Goal: Complete application form

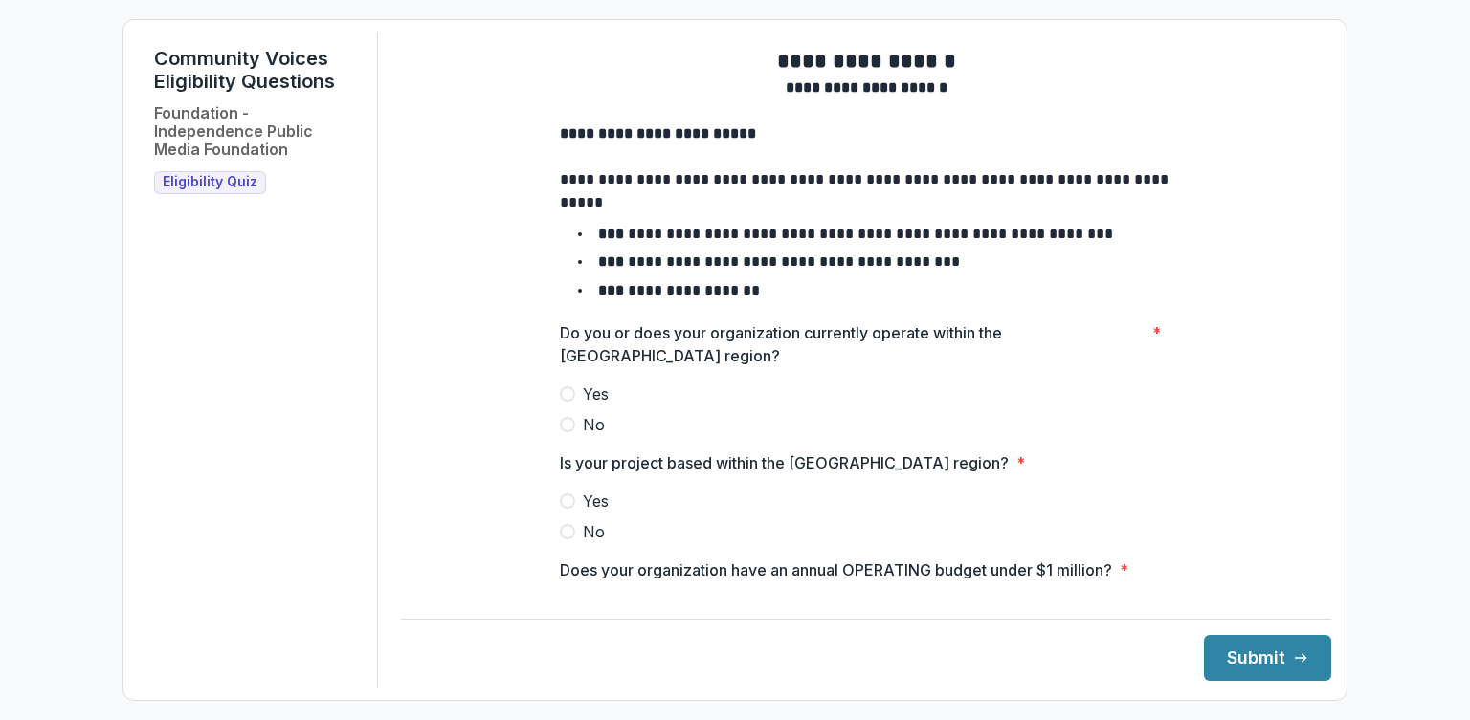
click at [564, 402] on span at bounding box center [567, 394] width 15 height 15
click at [565, 509] on span at bounding box center [567, 501] width 15 height 15
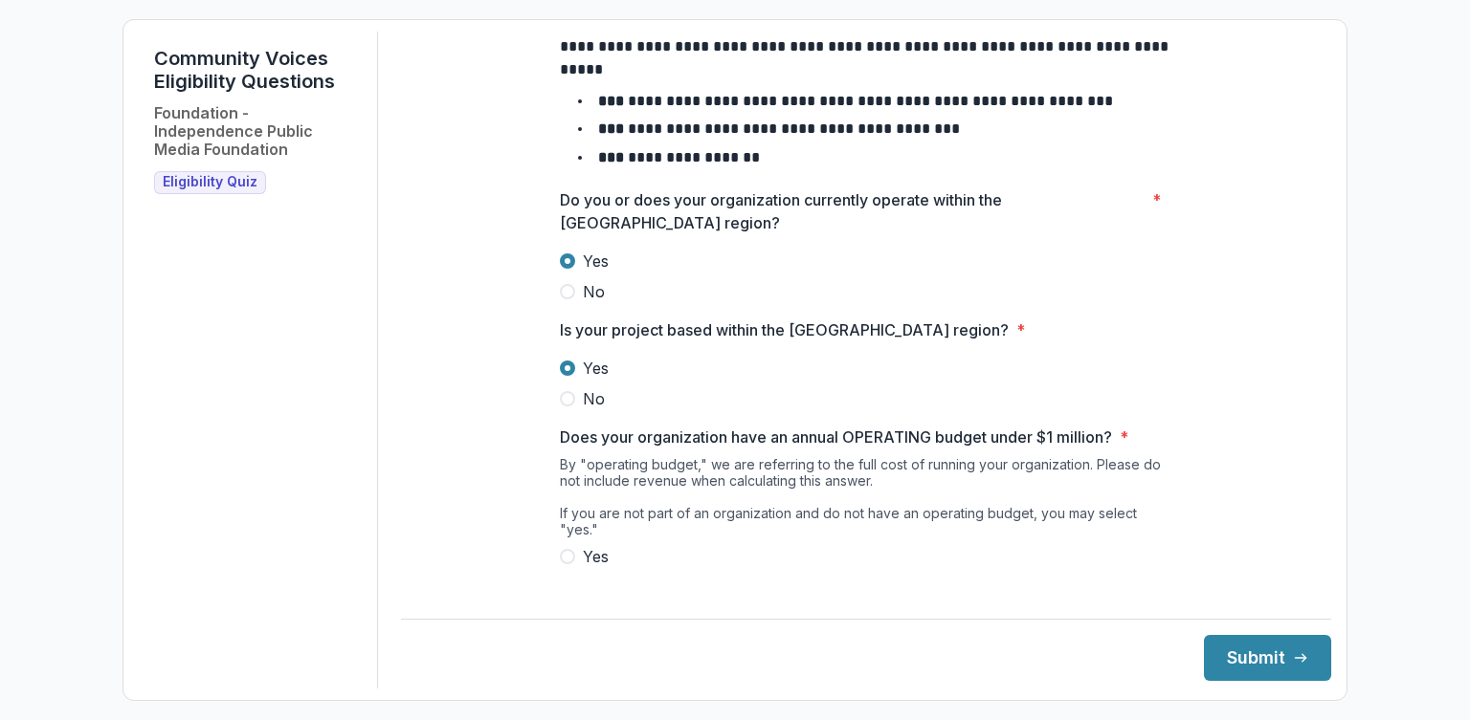
scroll to position [275, 0]
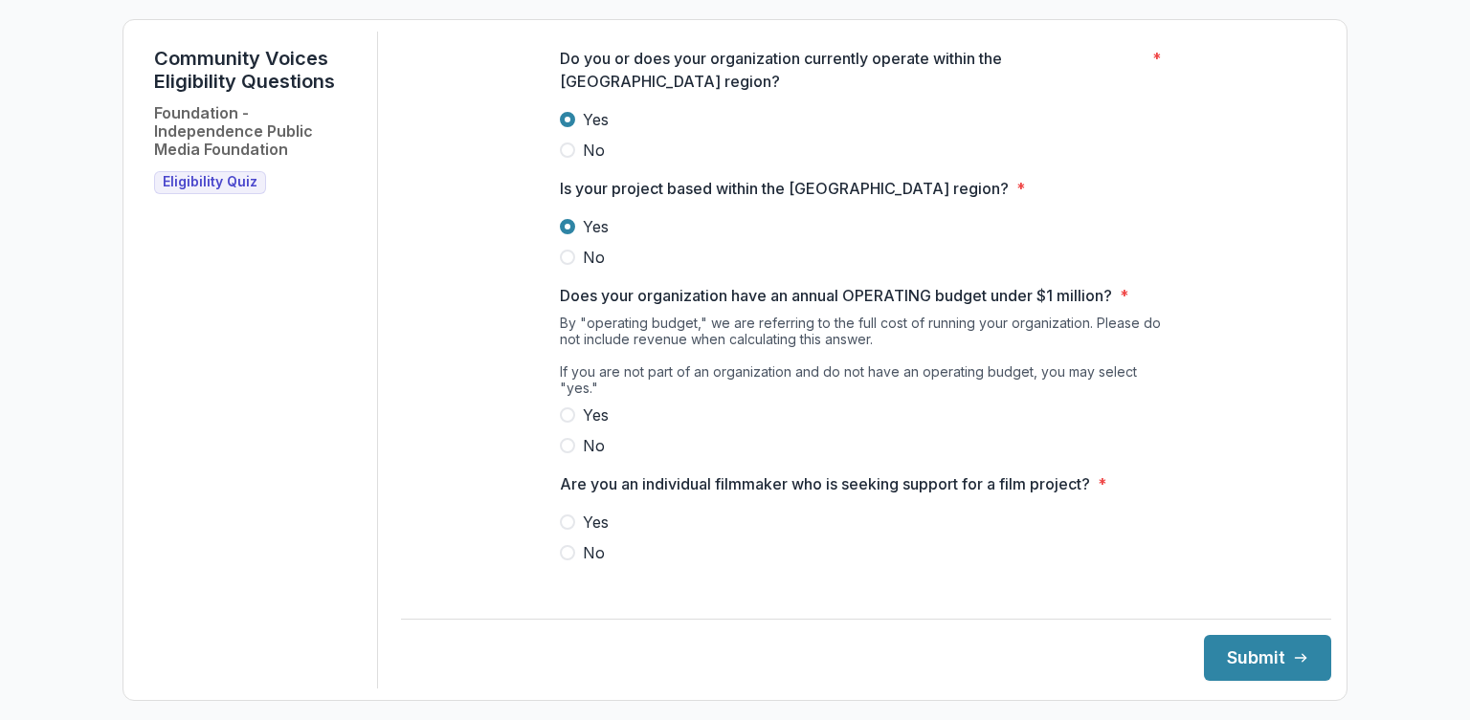
click at [570, 411] on span at bounding box center [567, 415] width 15 height 15
click at [572, 557] on span at bounding box center [567, 552] width 15 height 15
click at [1253, 651] on button "Submit" at bounding box center [1267, 658] width 127 height 46
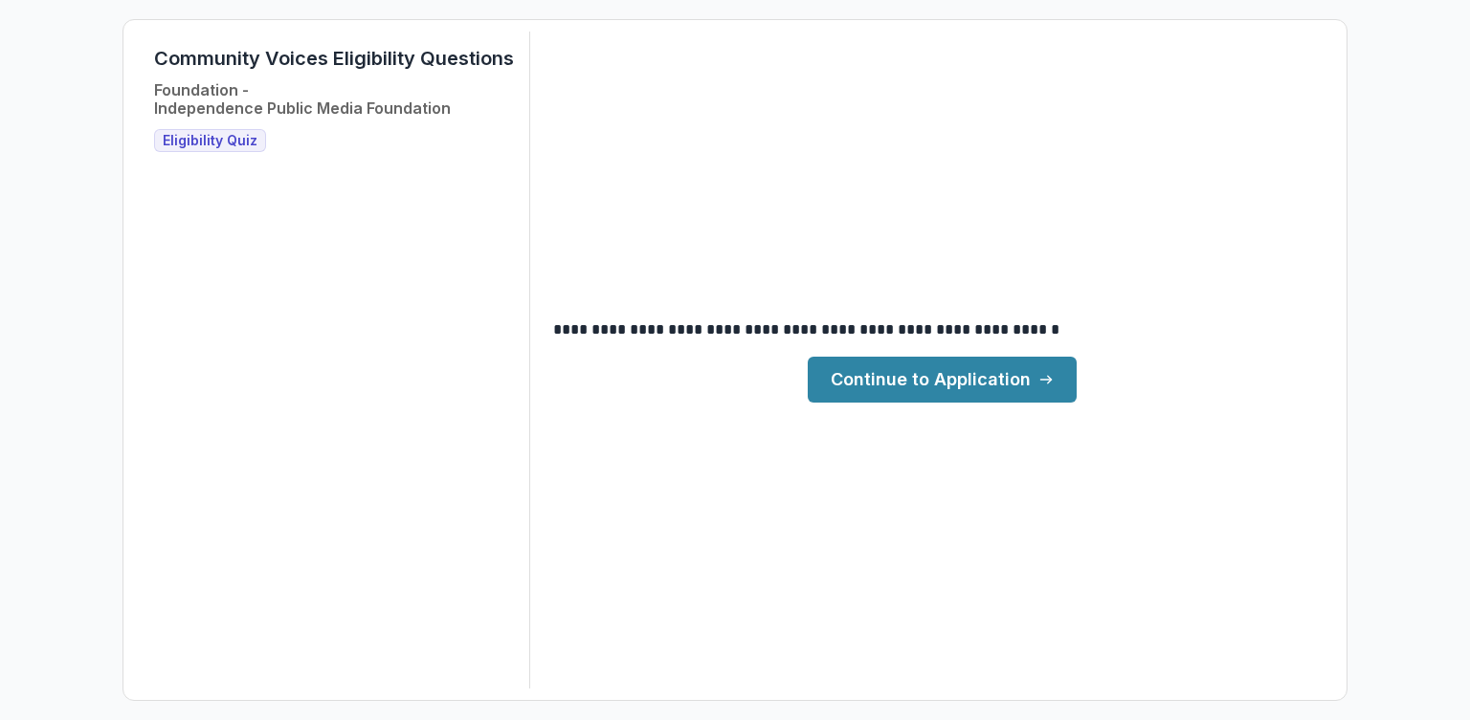
click at [876, 373] on link "Continue to Application" at bounding box center [942, 380] width 269 height 46
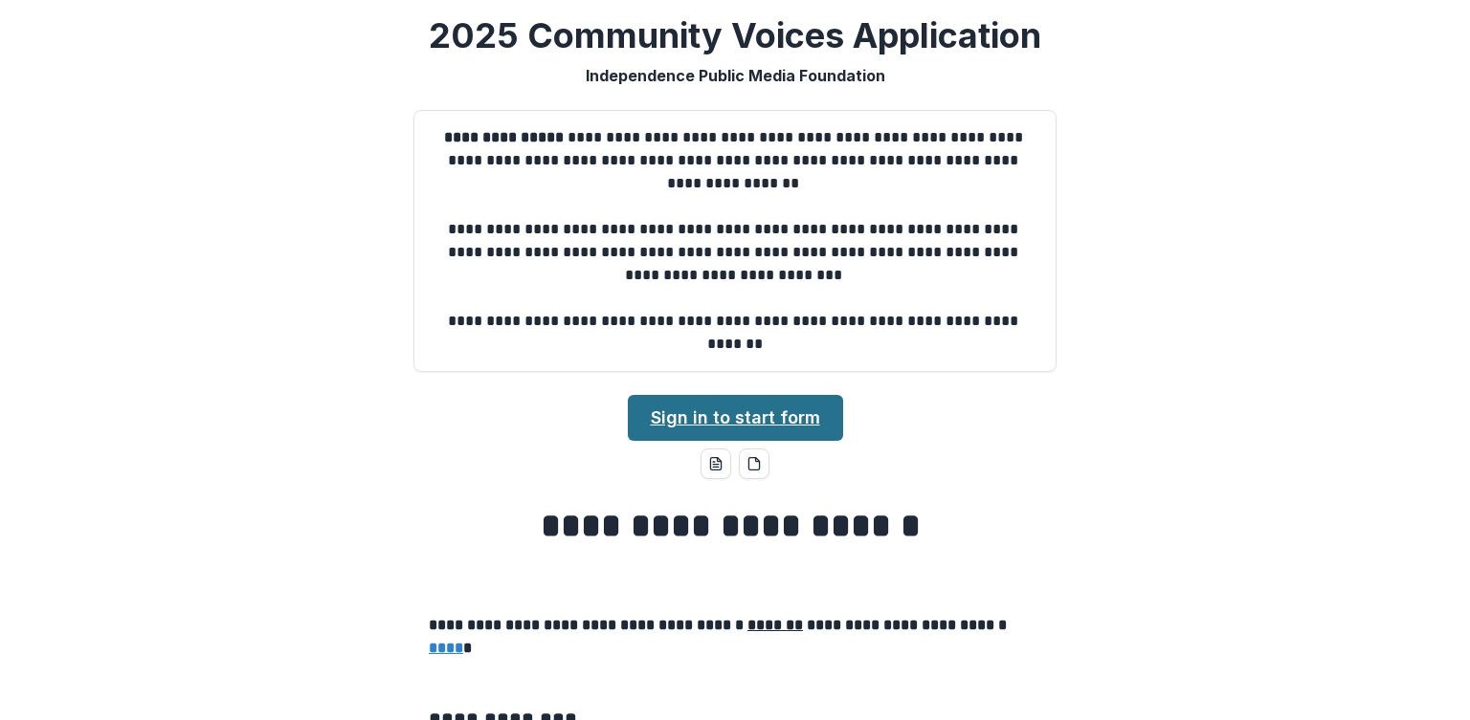
click at [699, 420] on link "Sign in to start form" at bounding box center [735, 418] width 215 height 46
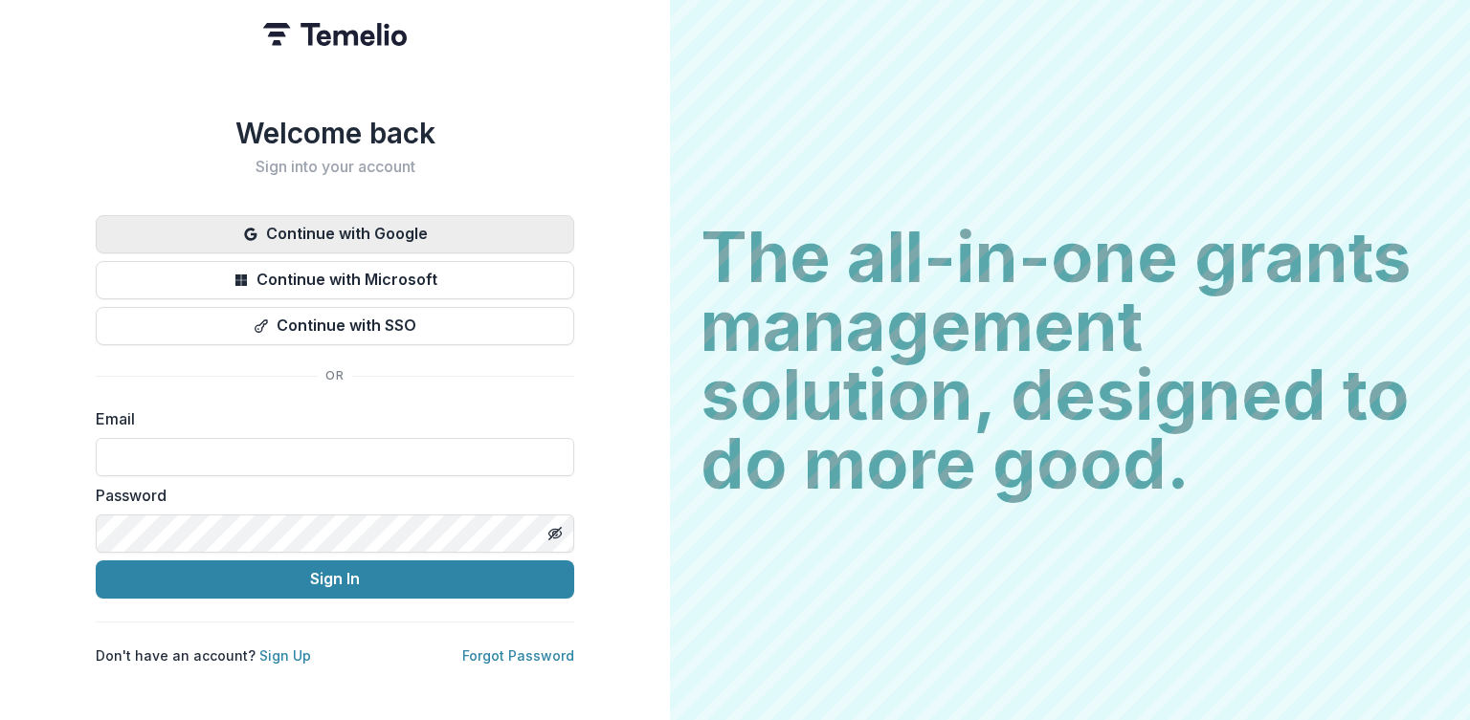
click at [297, 233] on button "Continue with Google" at bounding box center [335, 234] width 478 height 38
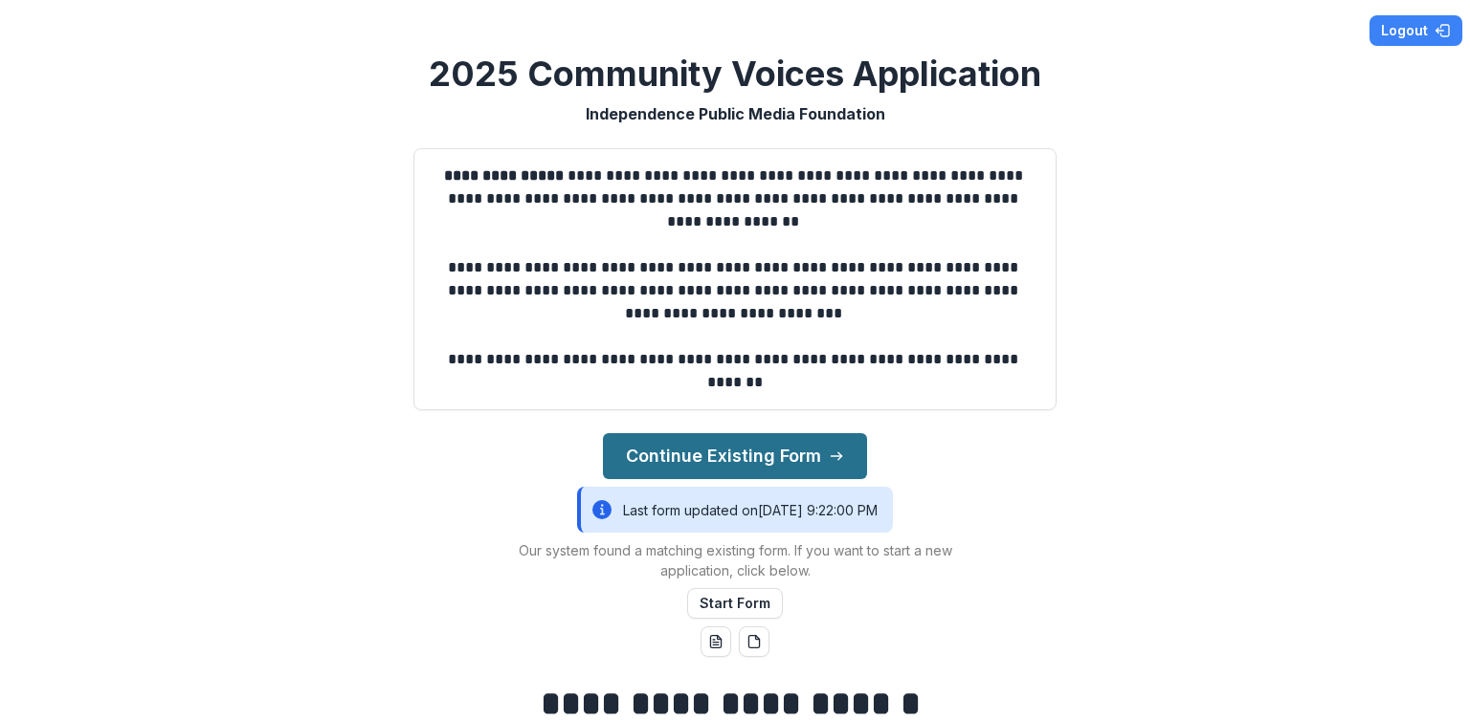
click at [719, 465] on button "Continue Existing Form" at bounding box center [735, 456] width 264 height 46
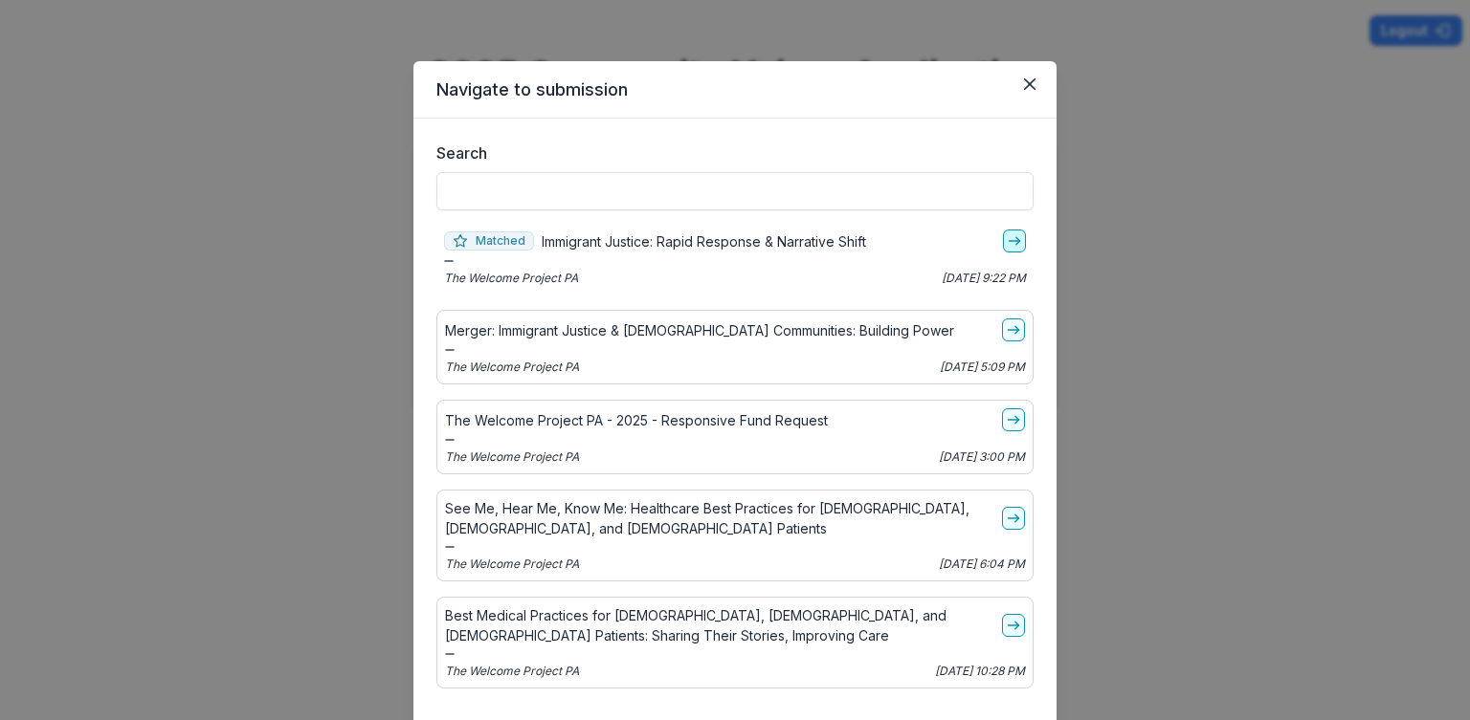
click at [1008, 248] on icon "go-to" at bounding box center [1014, 240] width 15 height 15
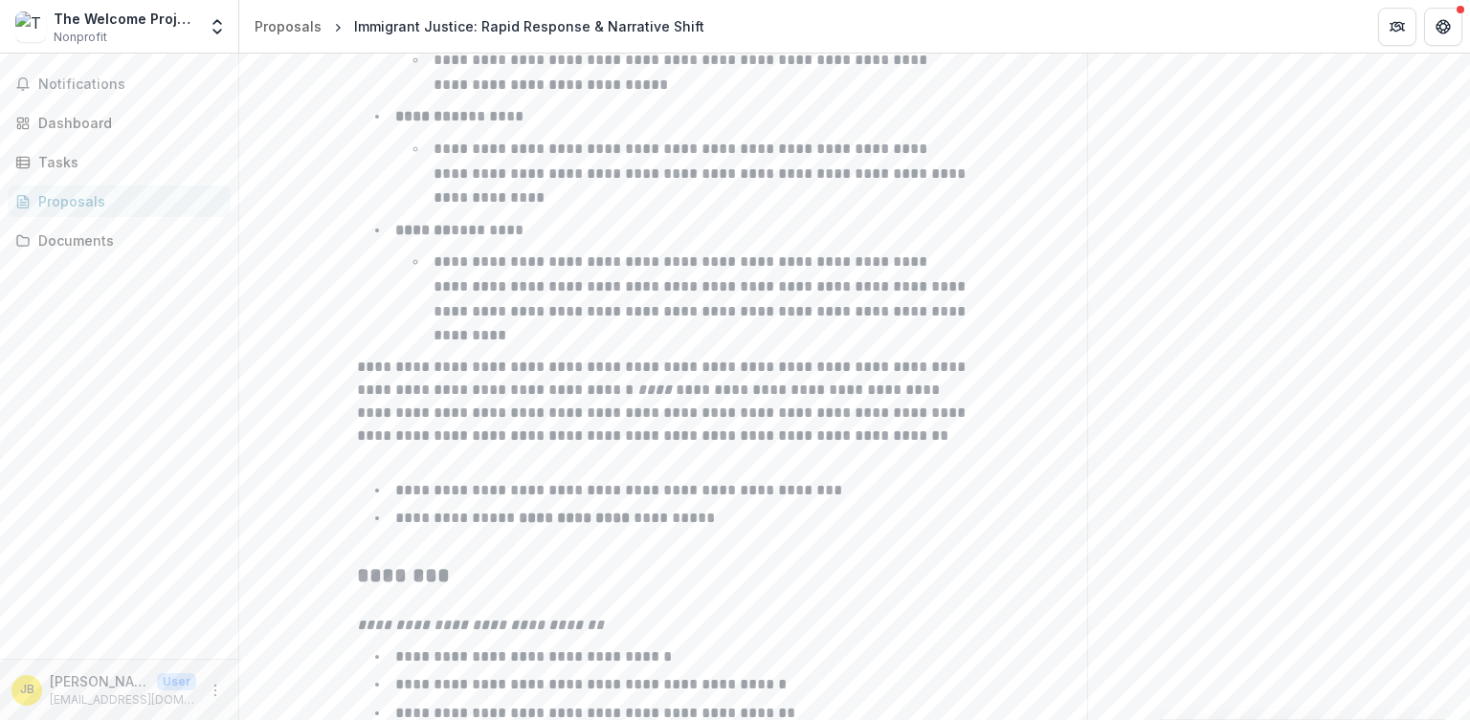
scroll to position [3069, 0]
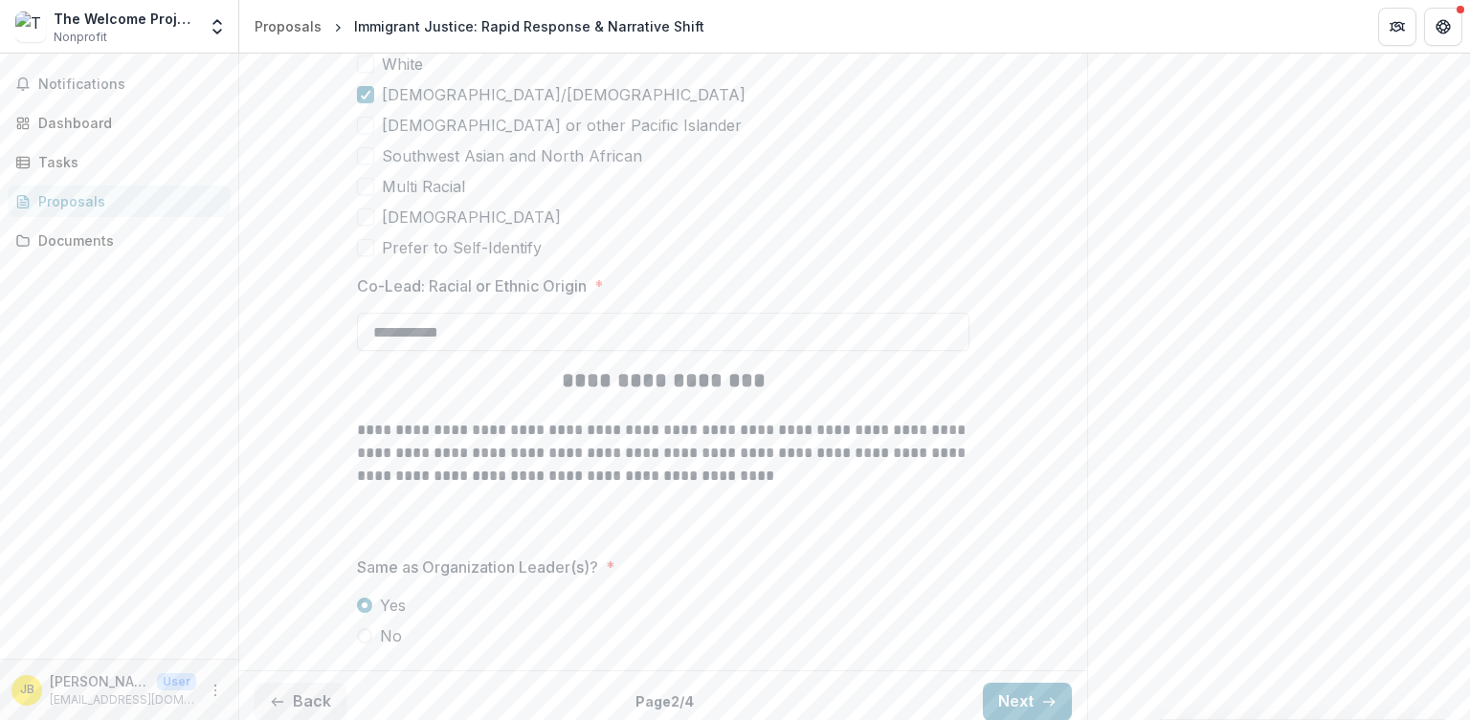
scroll to position [5213, 0]
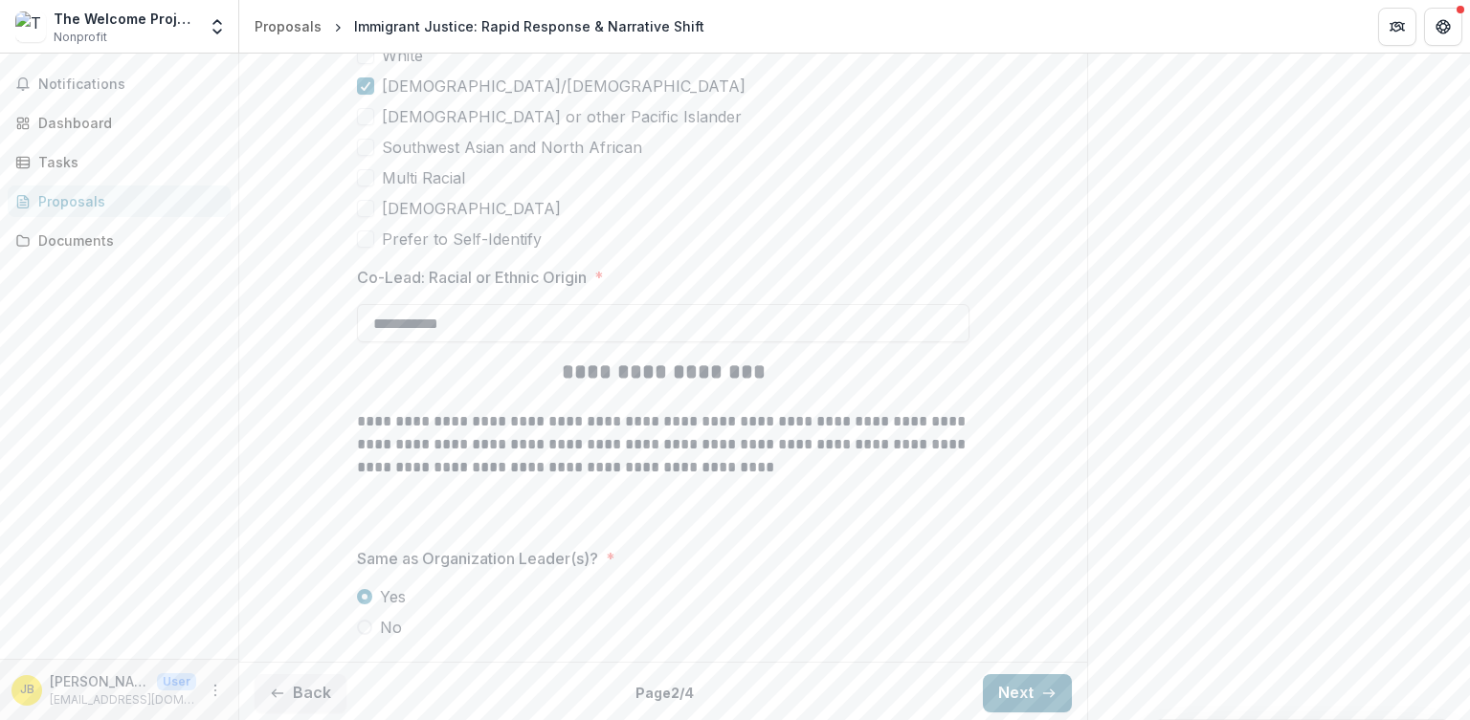
click at [1035, 680] on button "Next" at bounding box center [1027, 694] width 89 height 38
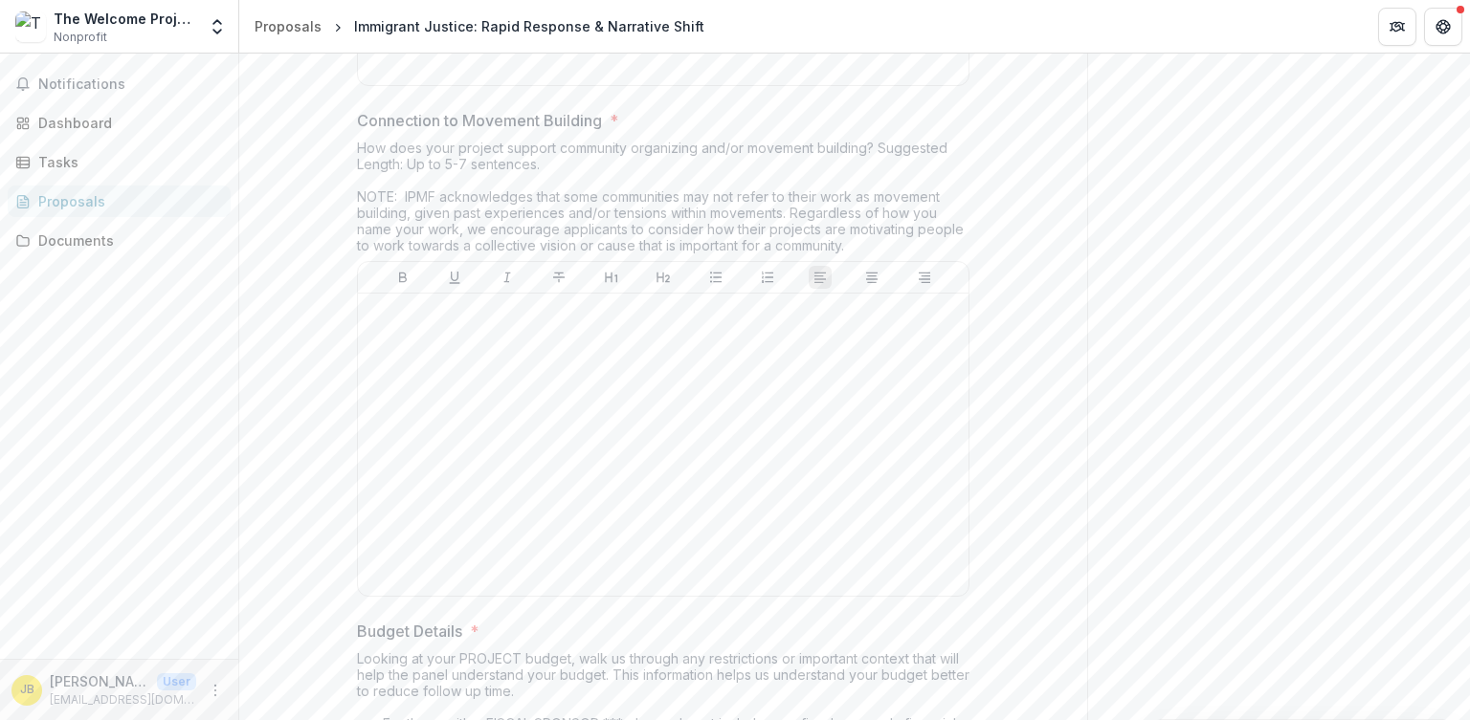
scroll to position [3936, 0]
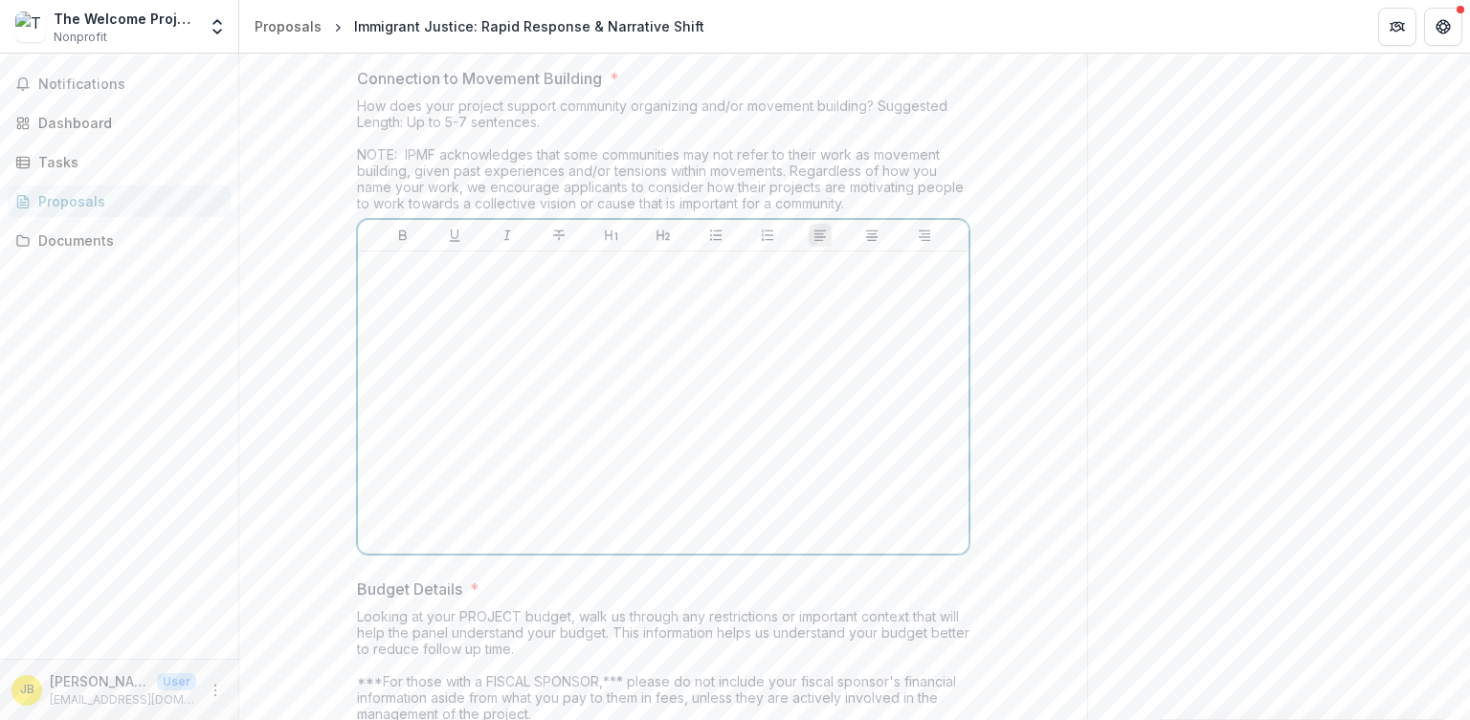
click at [514, 269] on p at bounding box center [662, 269] width 595 height 21
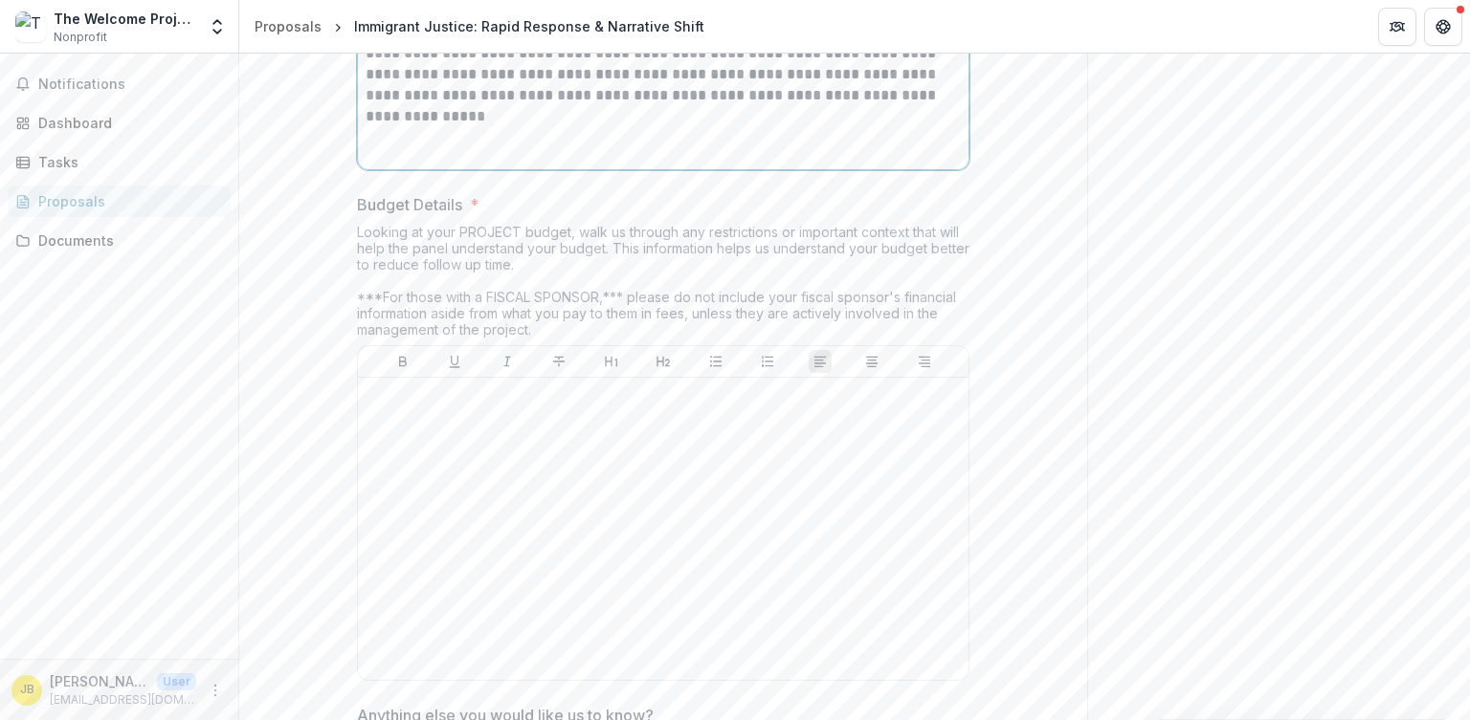
scroll to position [4370, 0]
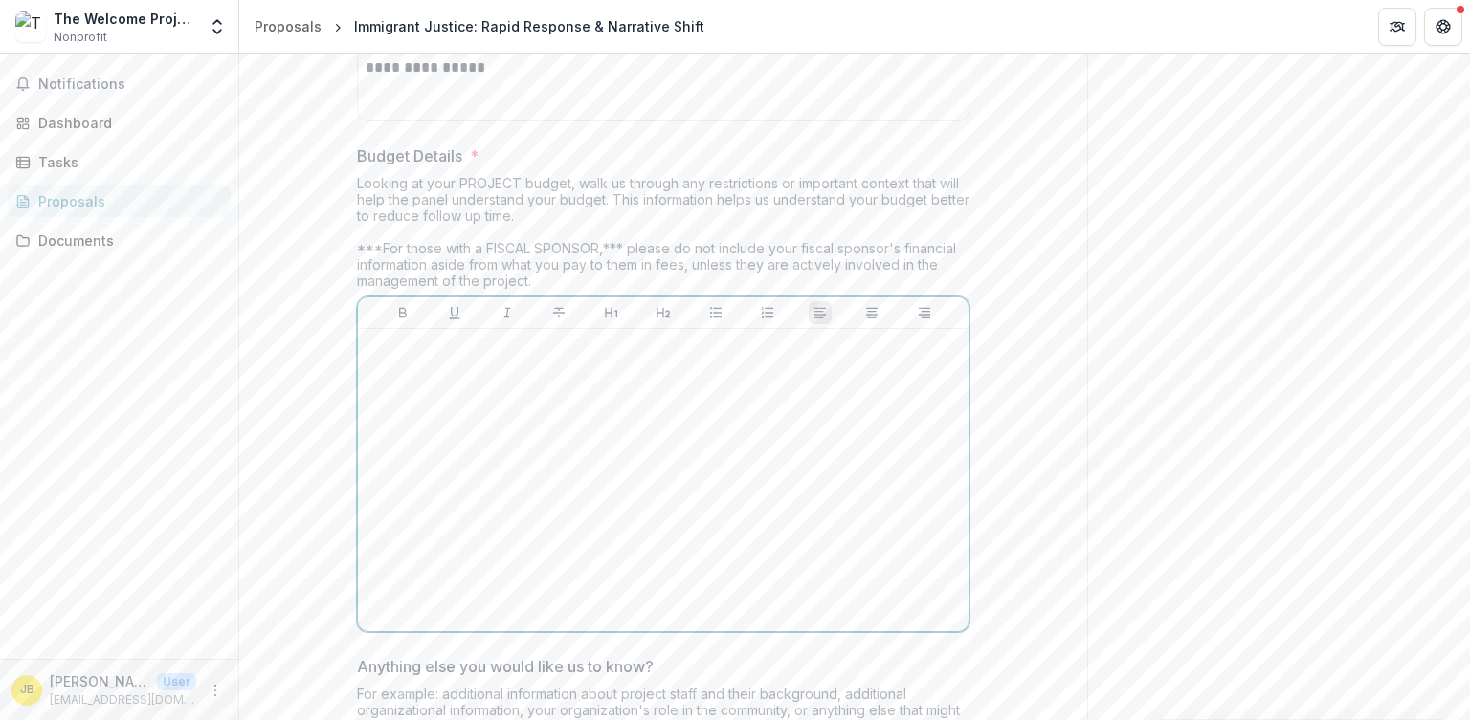
click at [516, 344] on div at bounding box center [662, 480] width 595 height 287
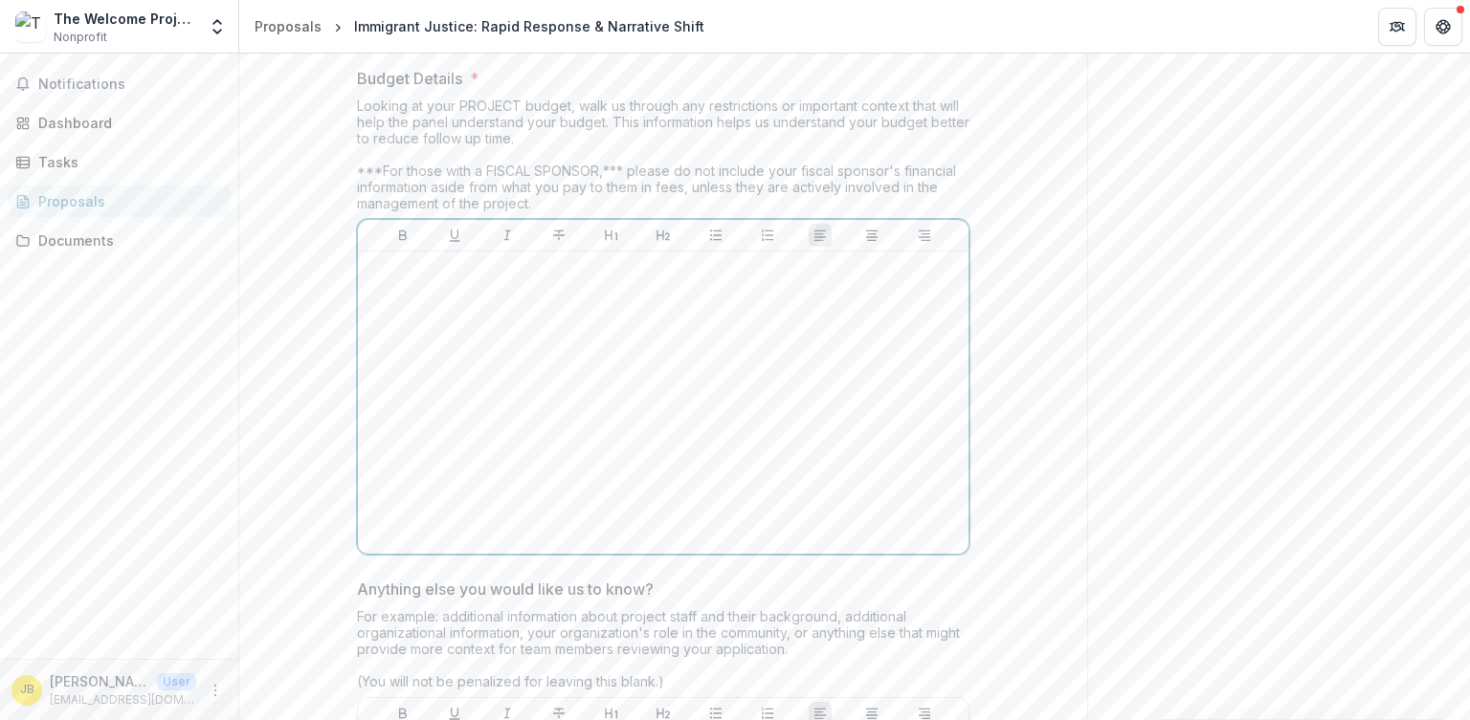
scroll to position [5274, 0]
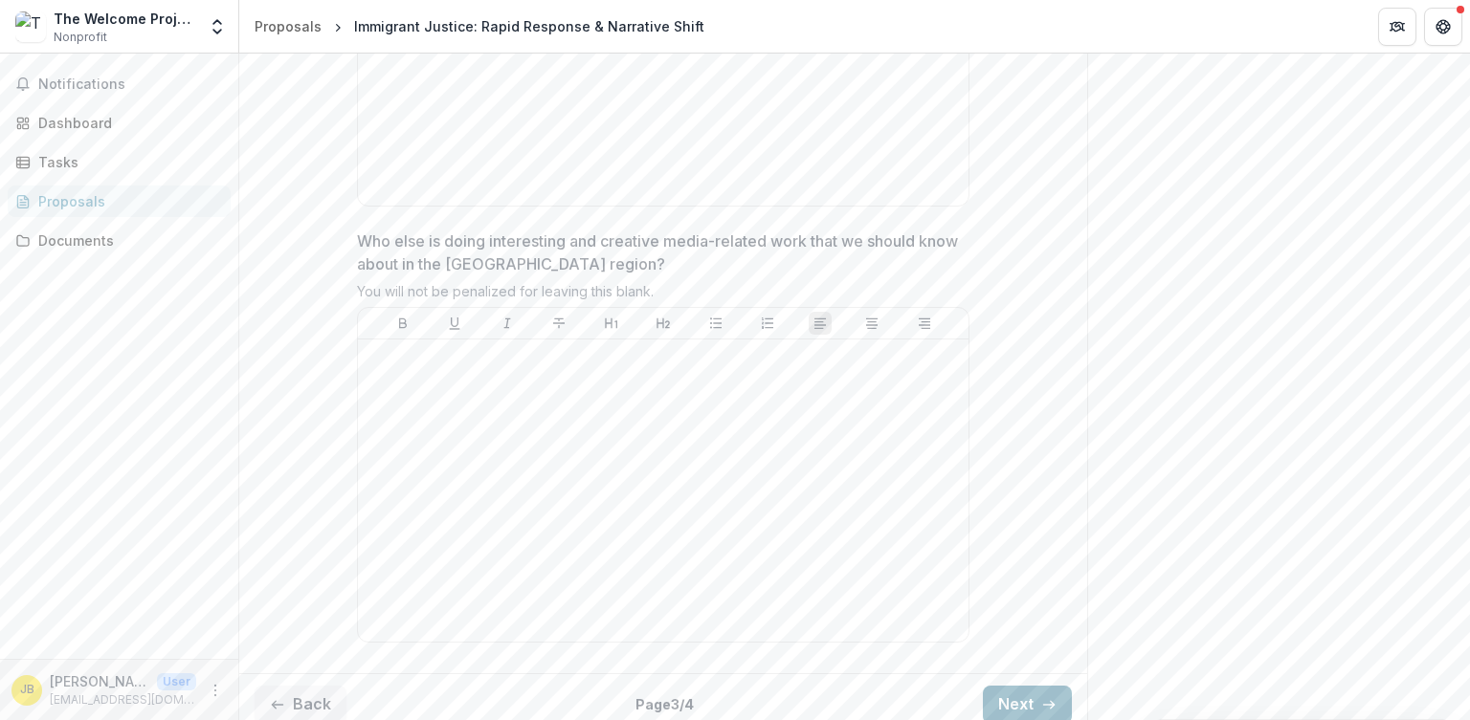
click at [1039, 688] on button "Next" at bounding box center [1027, 705] width 89 height 38
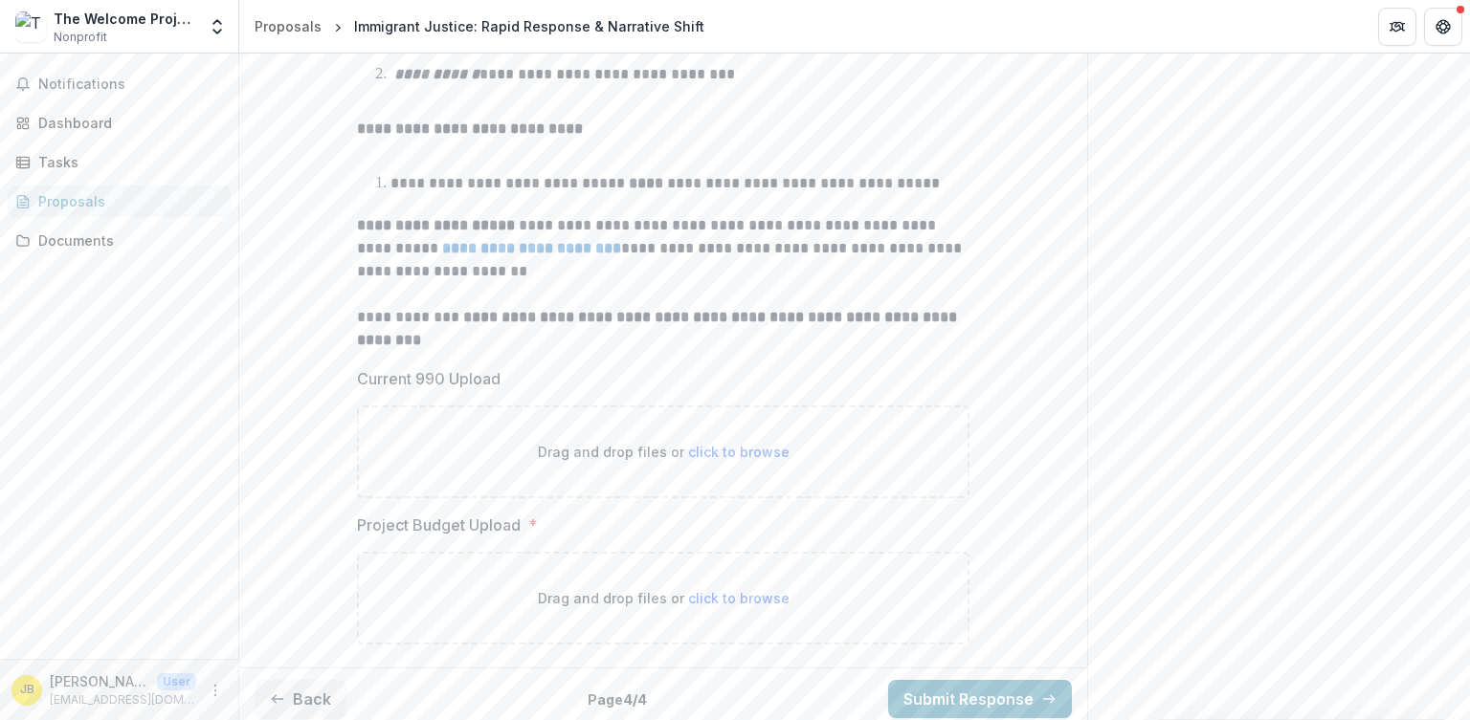
scroll to position [468, 0]
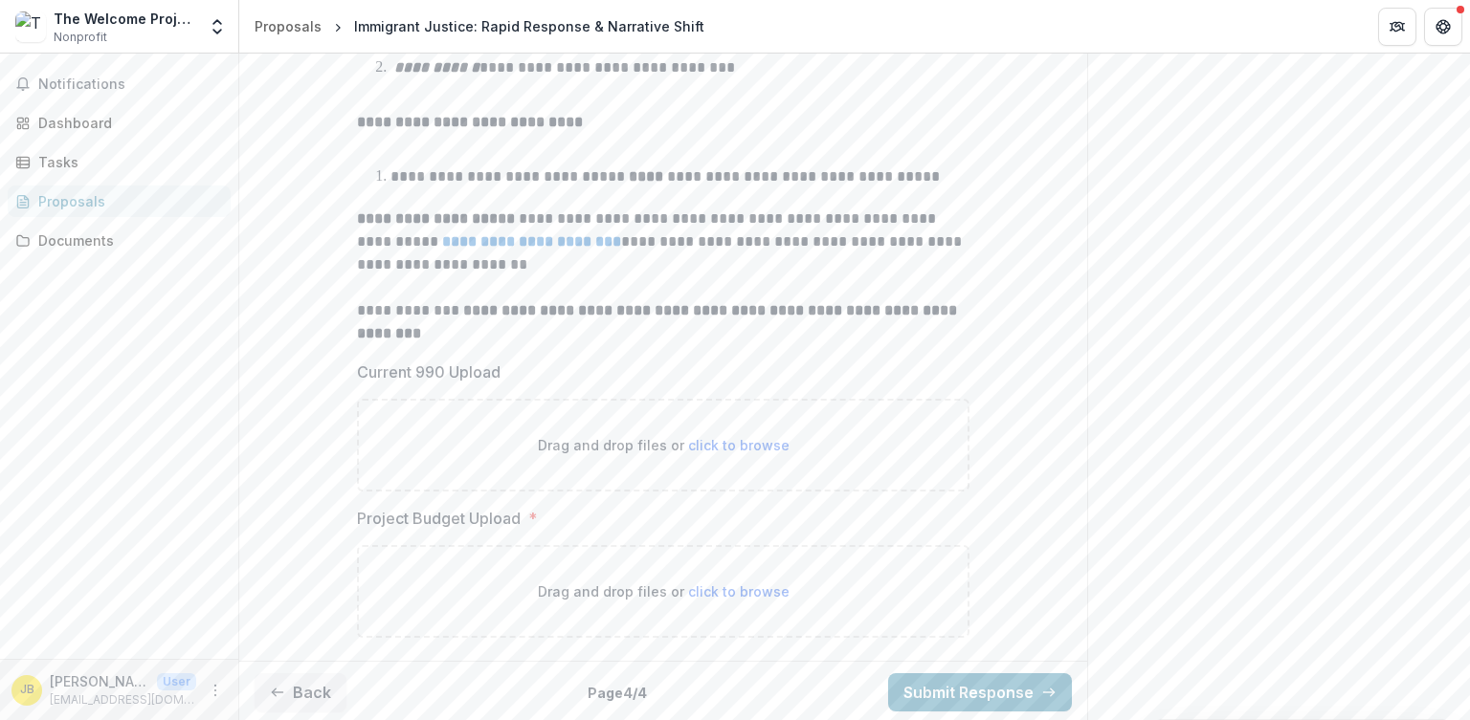
click at [710, 446] on span "click to browse" at bounding box center [738, 445] width 101 height 16
type input "**********"
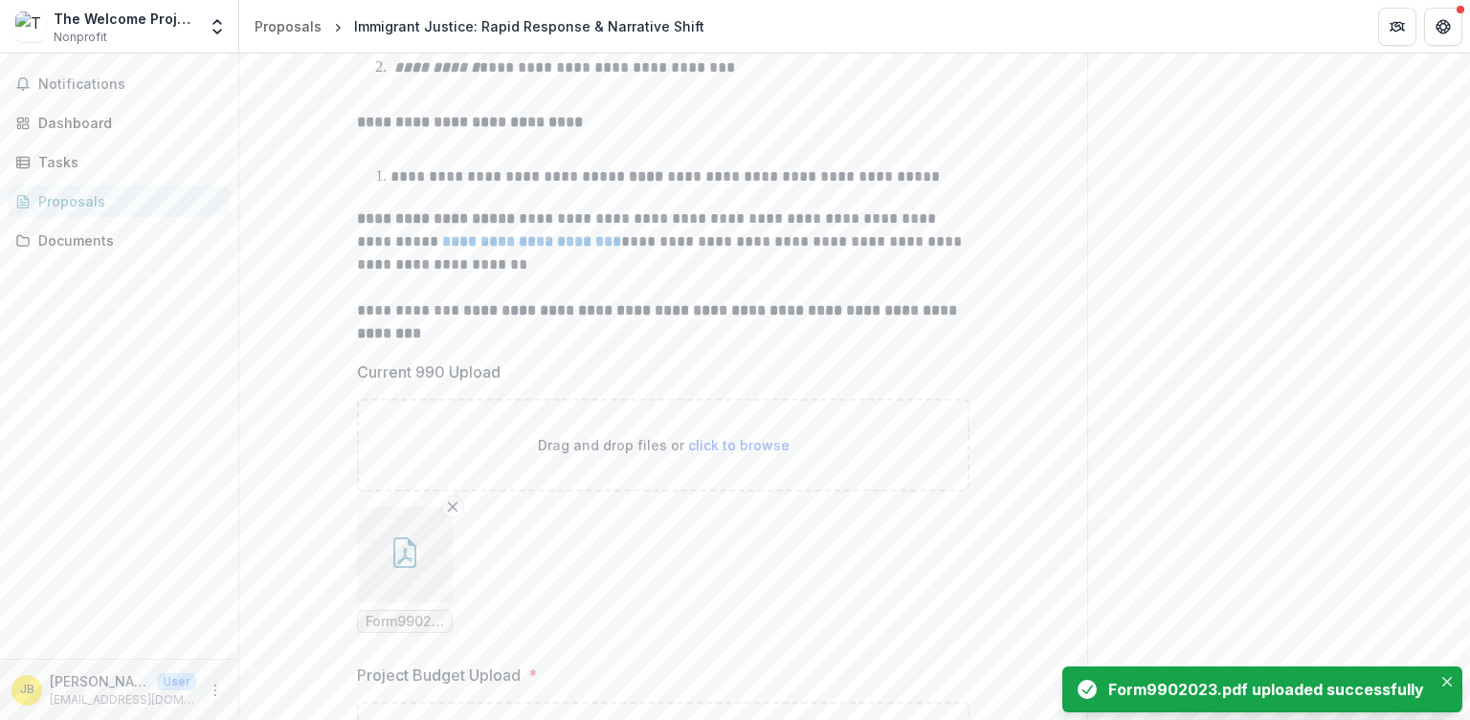
click at [739, 444] on span "click to browse" at bounding box center [738, 445] width 101 height 16
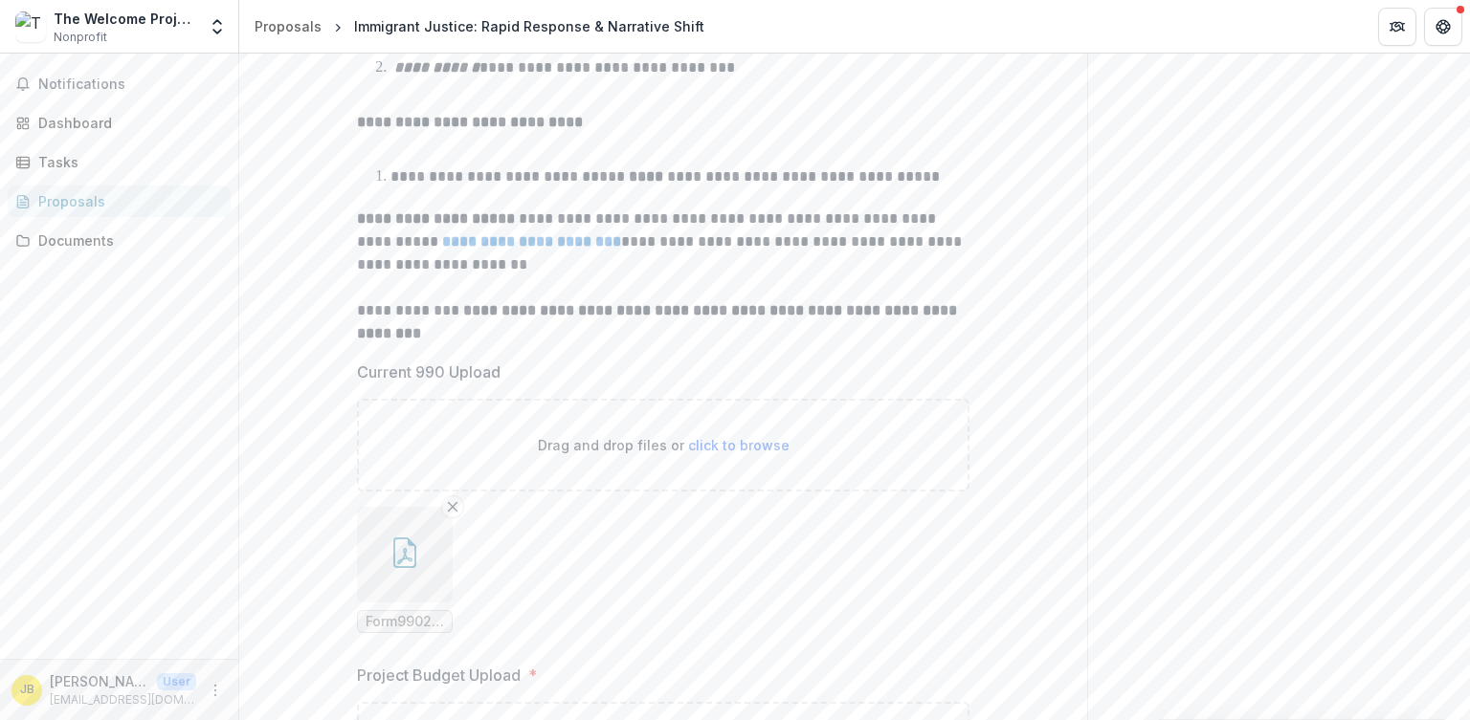
type input "**********"
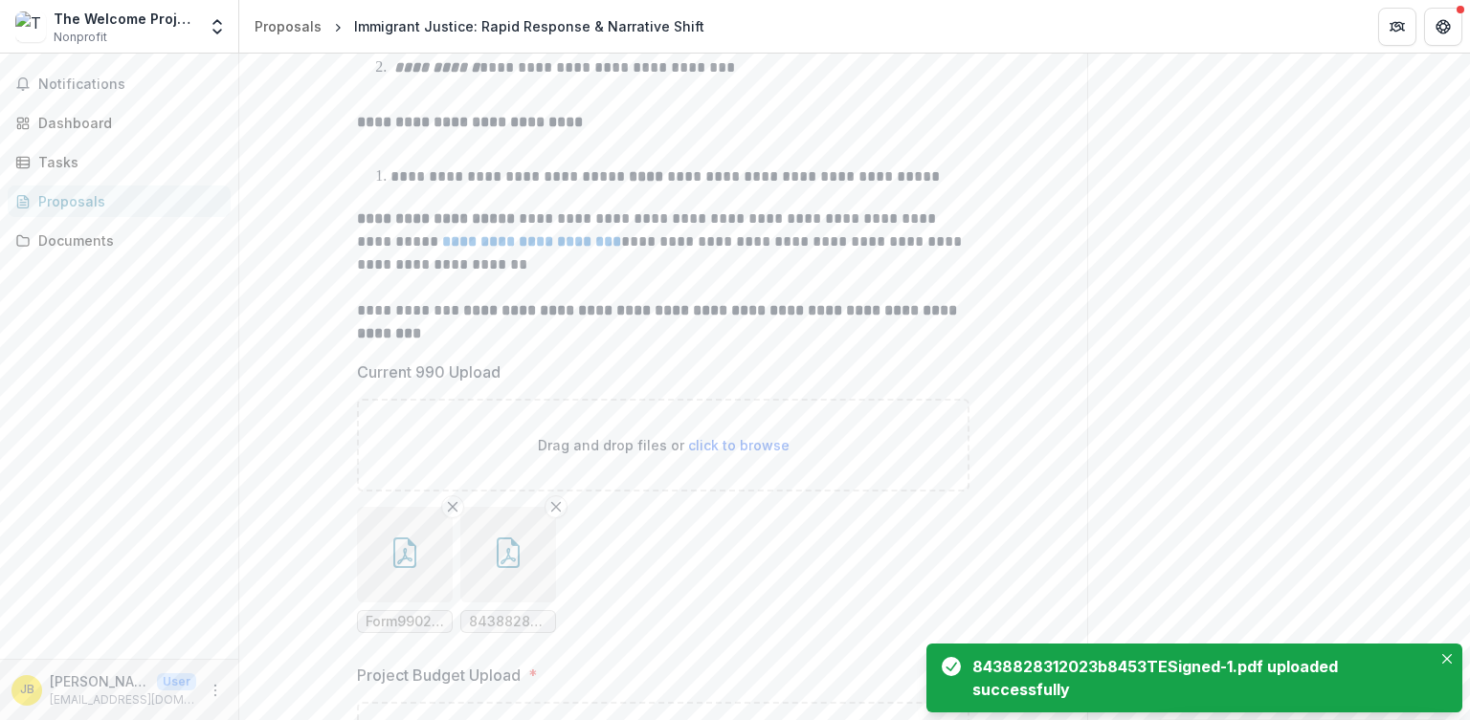
click at [502, 601] on div "8438828312023b8453TESigned-1.pdf" at bounding box center [508, 570] width 96 height 126
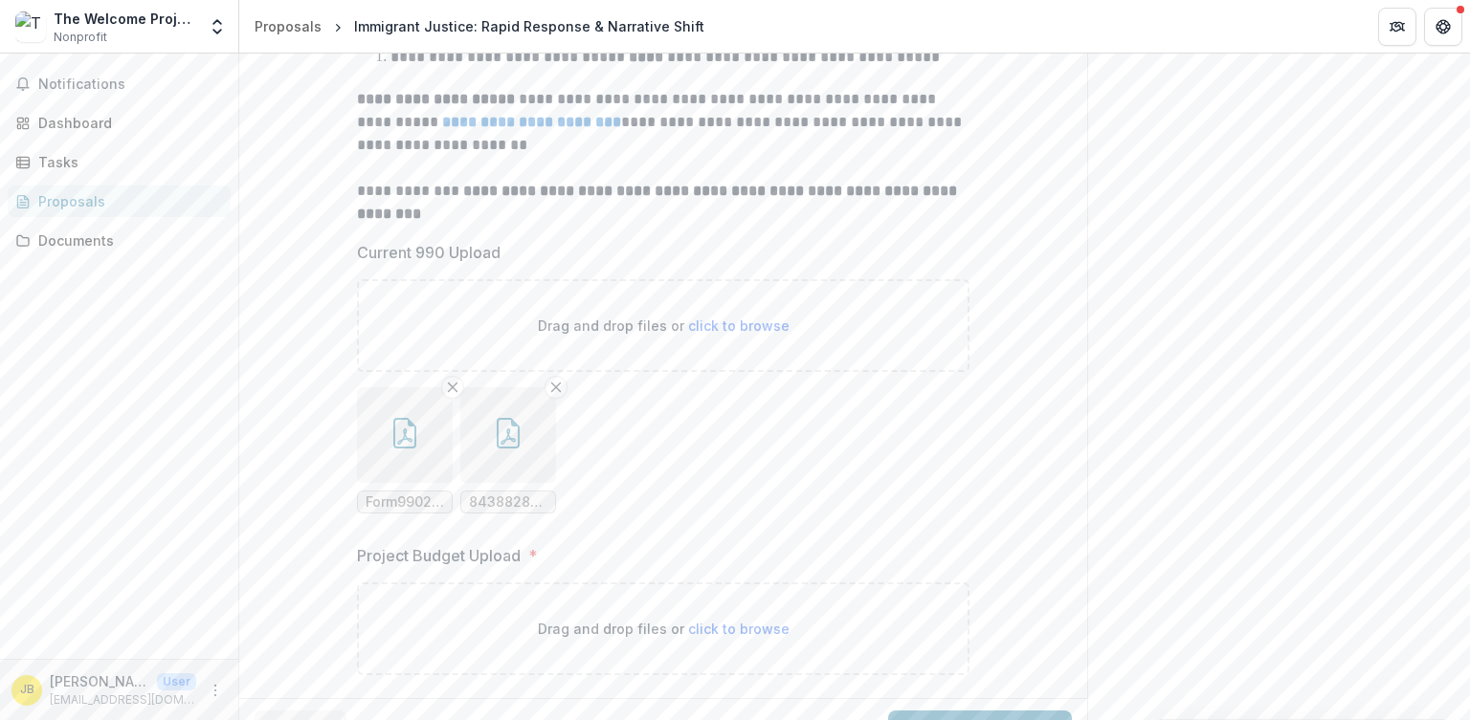
scroll to position [625, 0]
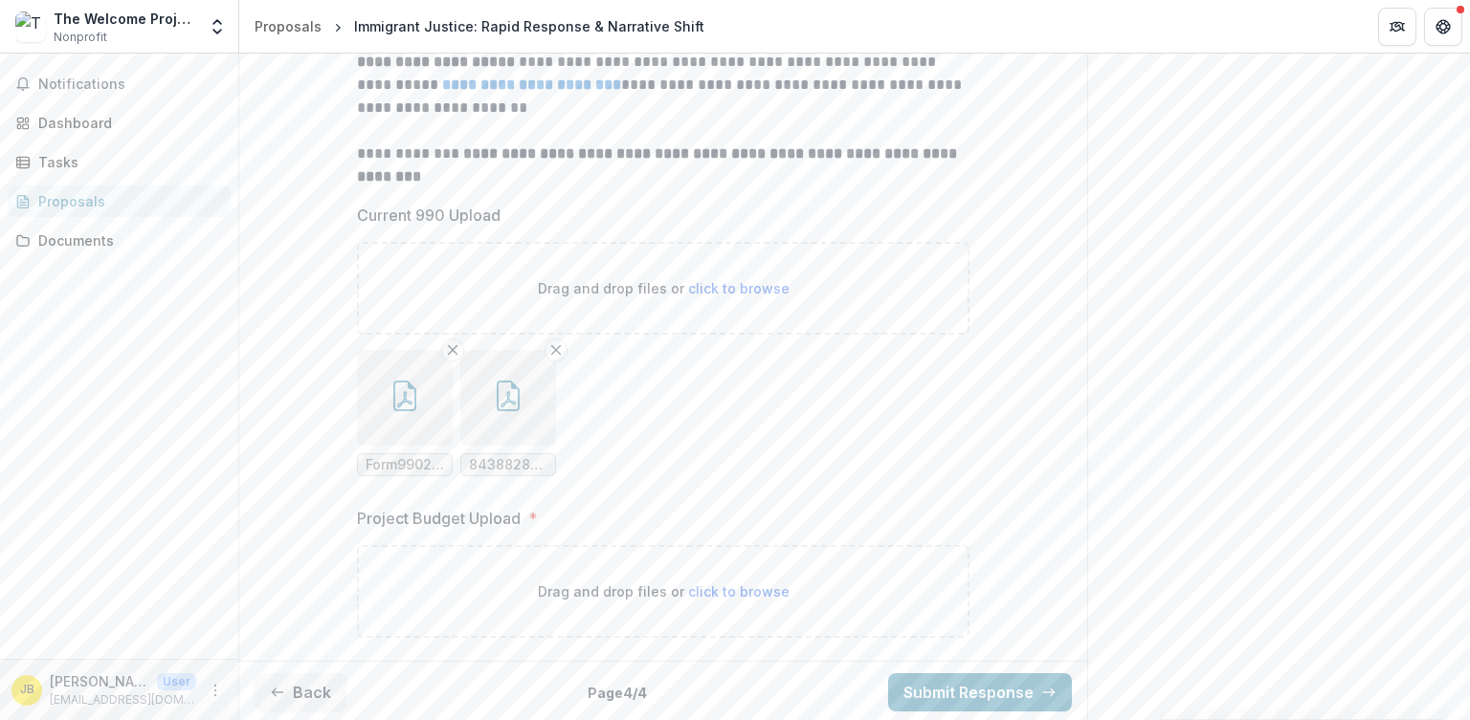
click at [734, 598] on p "Drag and drop files or click to browse" at bounding box center [664, 592] width 252 height 20
type input "**********"
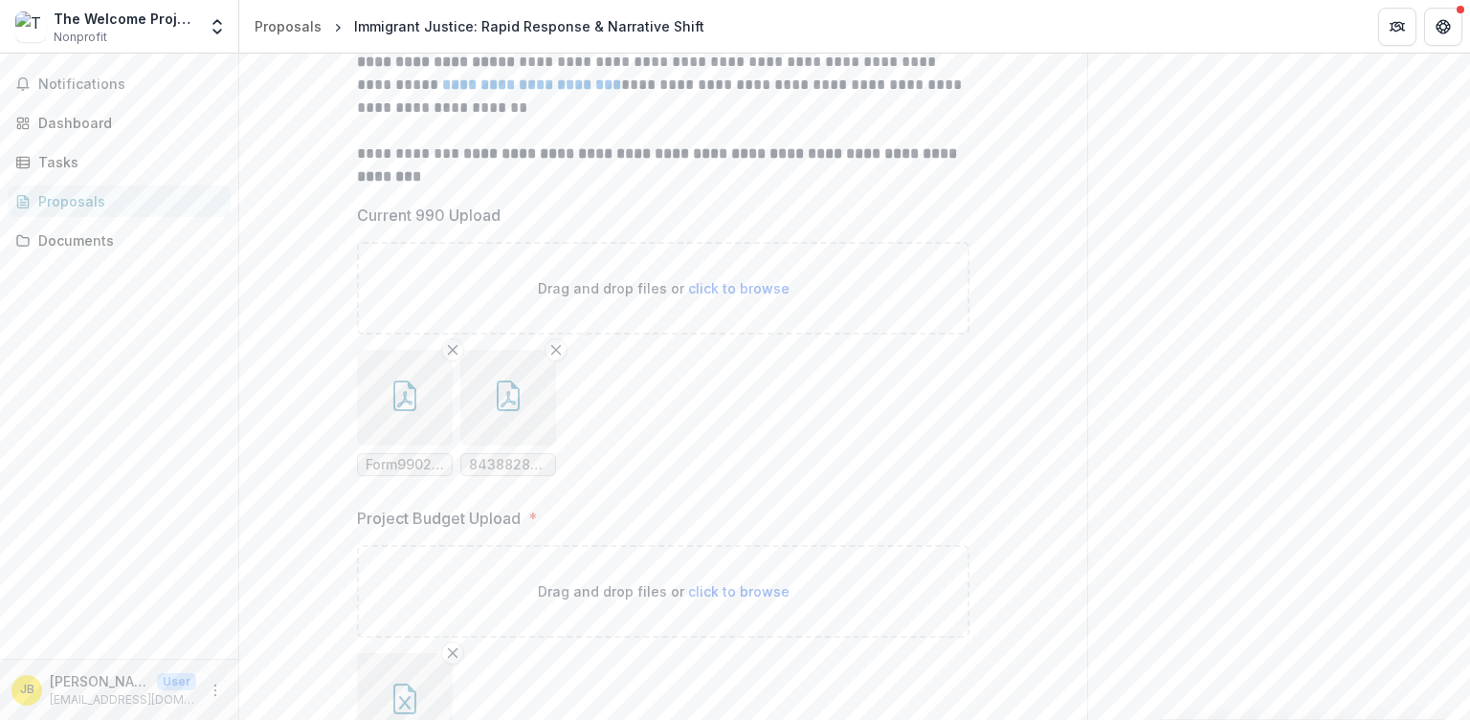
scroll to position [782, 0]
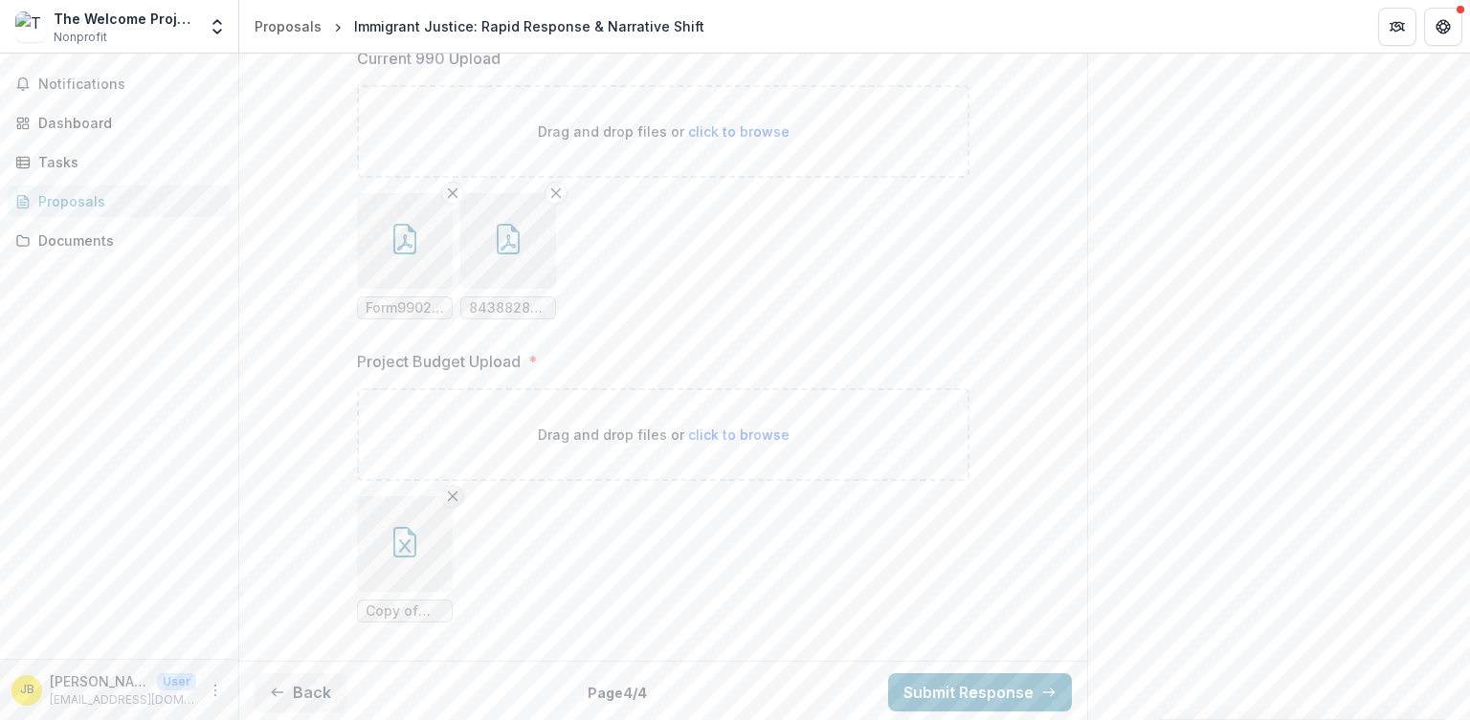
click at [454, 493] on line "Remove File" at bounding box center [453, 497] width 9 height 9
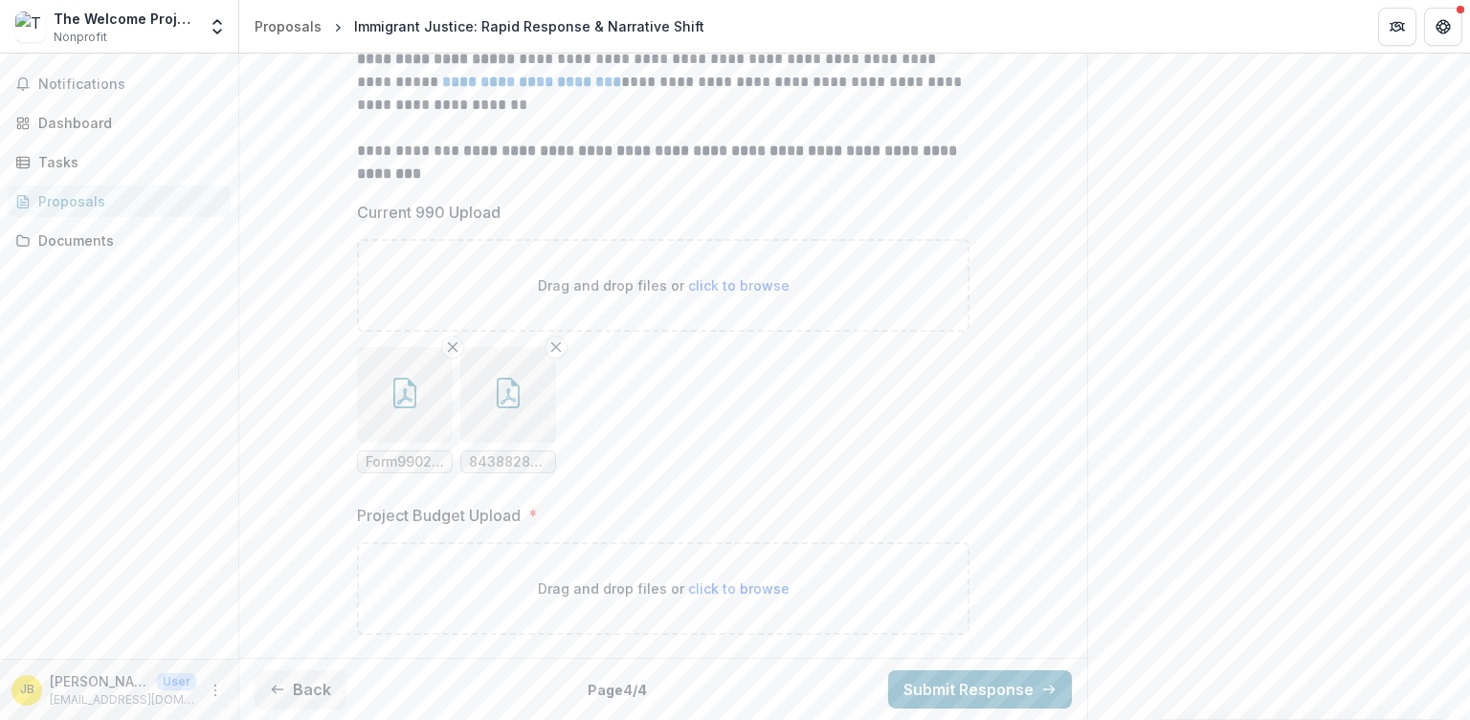
scroll to position [625, 0]
click at [733, 593] on span "click to browse" at bounding box center [738, 592] width 101 height 16
type input "**********"
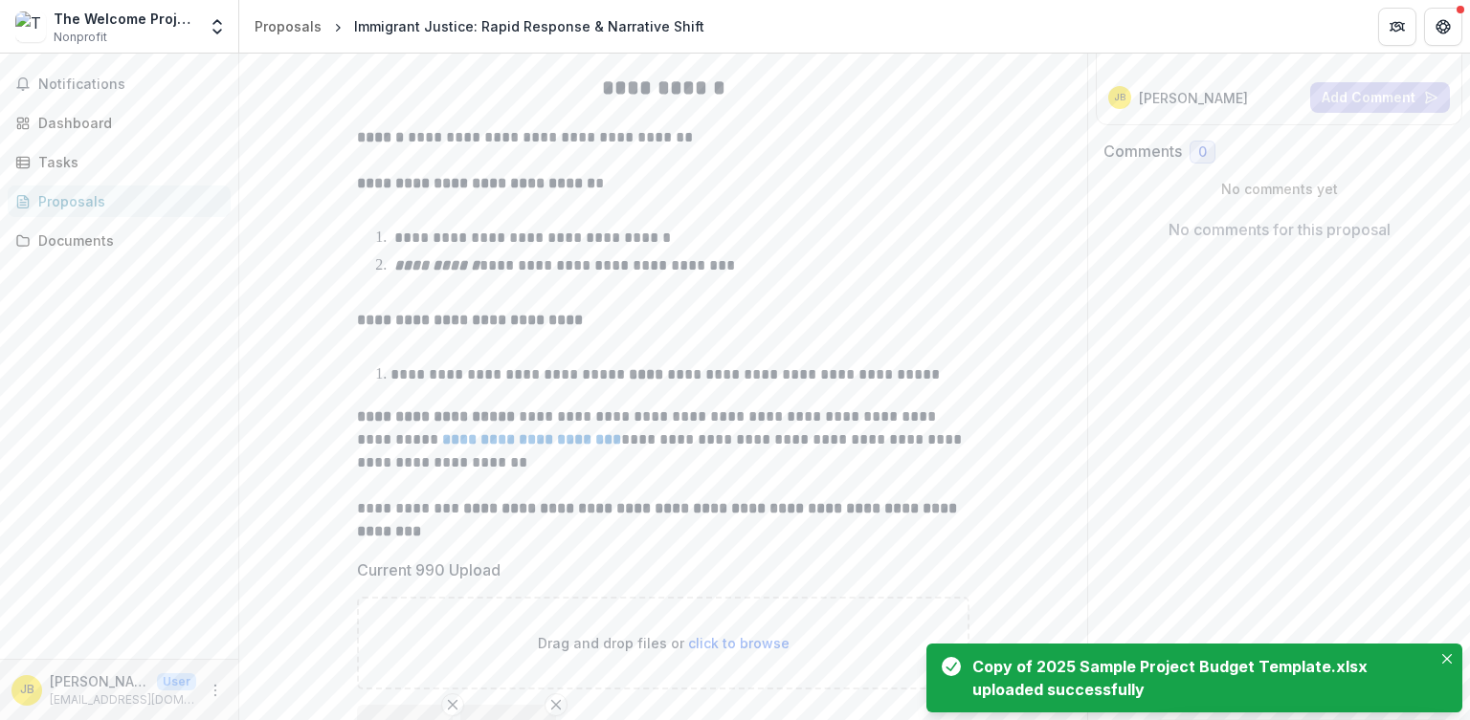
scroll to position [0, 0]
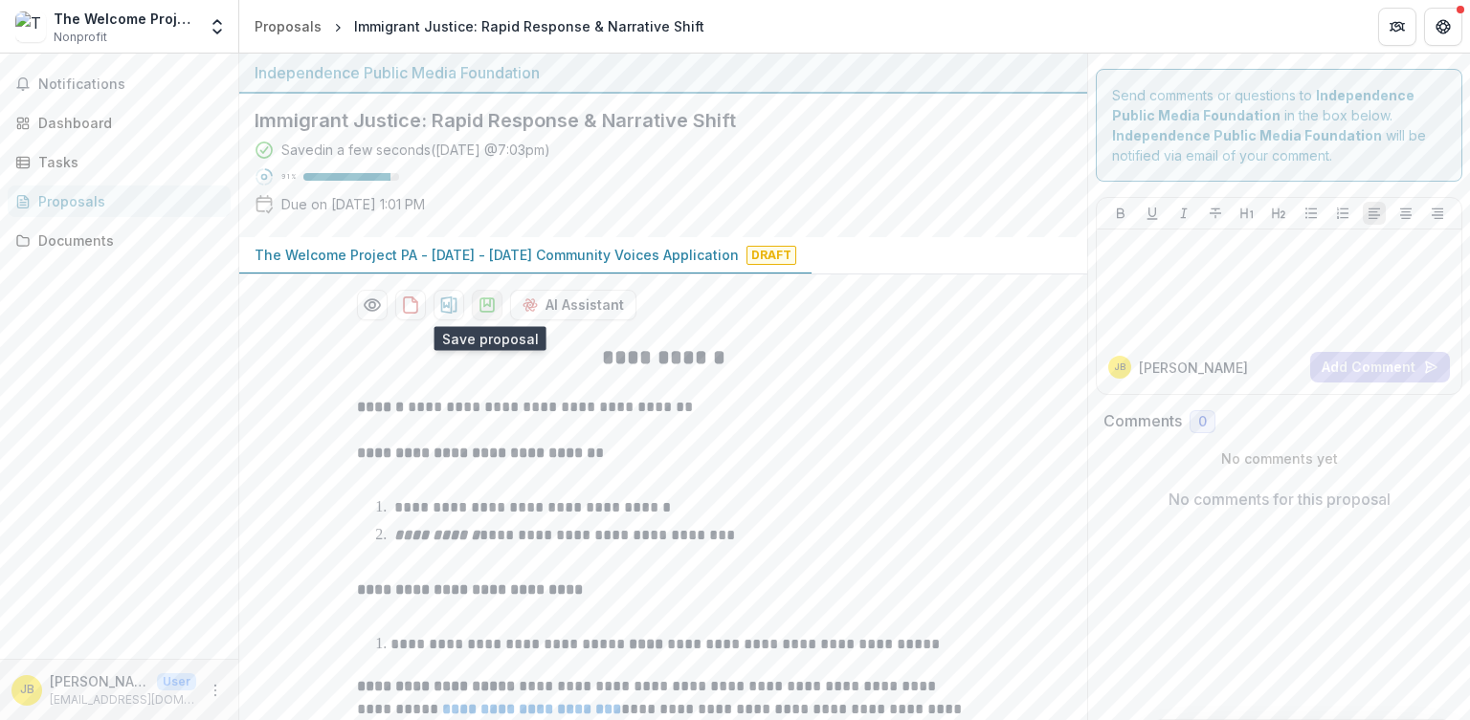
click at [484, 308] on icon "download-proposal" at bounding box center [486, 305] width 19 height 19
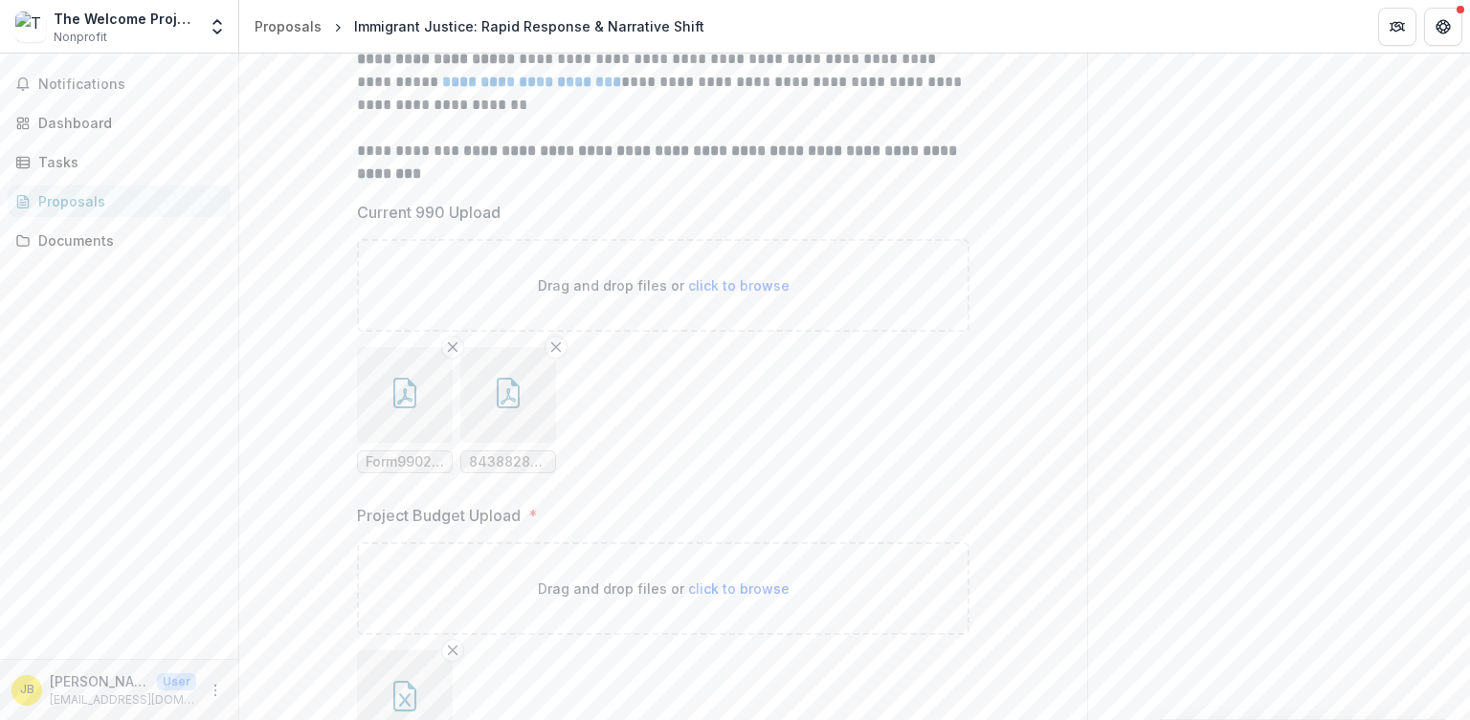
scroll to position [782, 0]
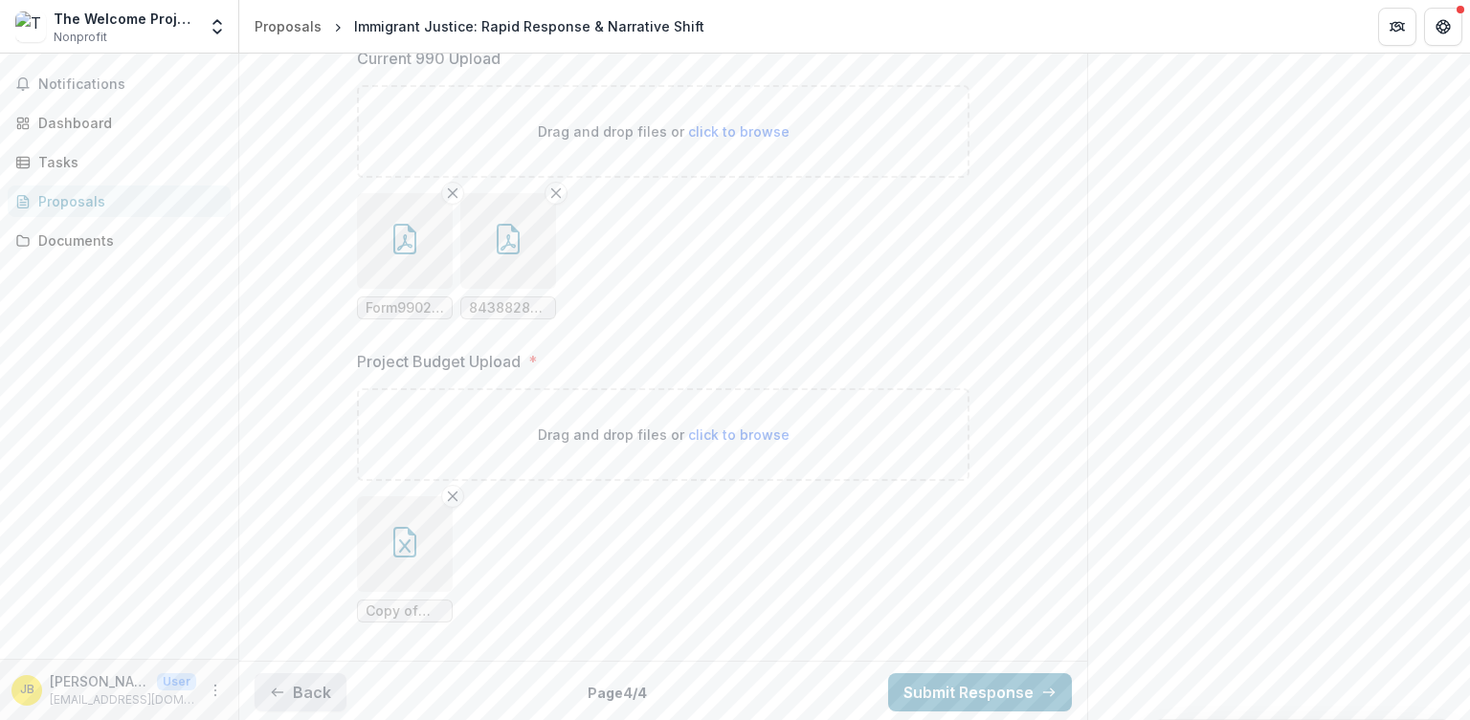
click at [312, 698] on button "Back" at bounding box center [301, 693] width 92 height 38
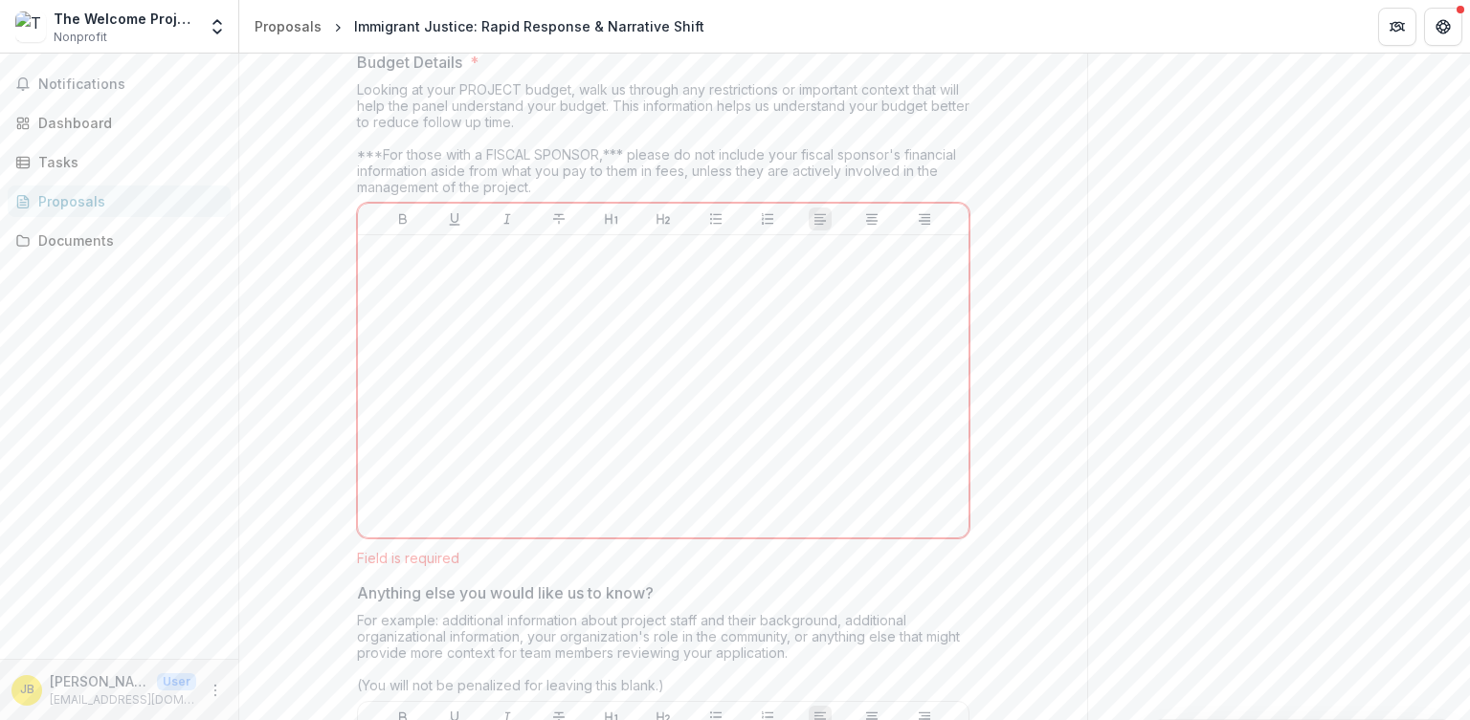
scroll to position [4281, 0]
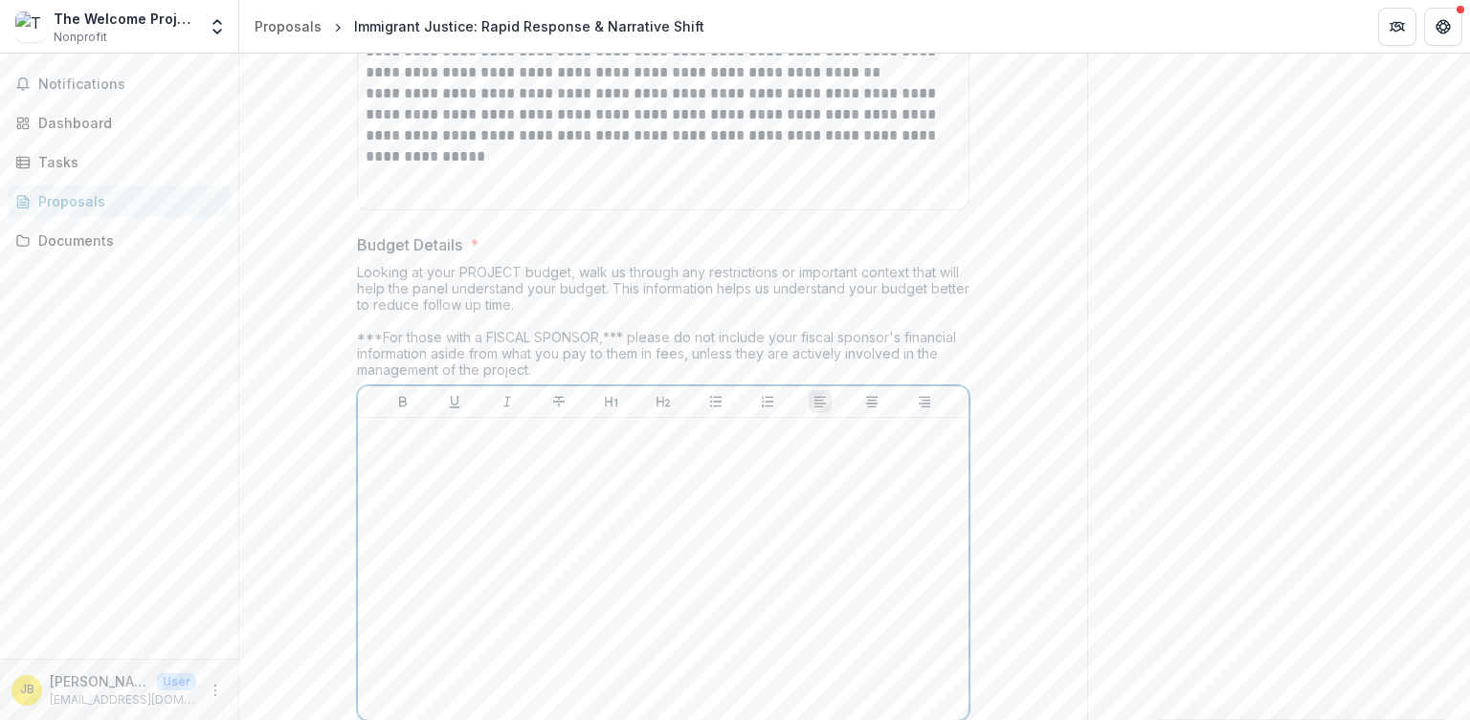
click at [536, 431] on p at bounding box center [662, 436] width 595 height 21
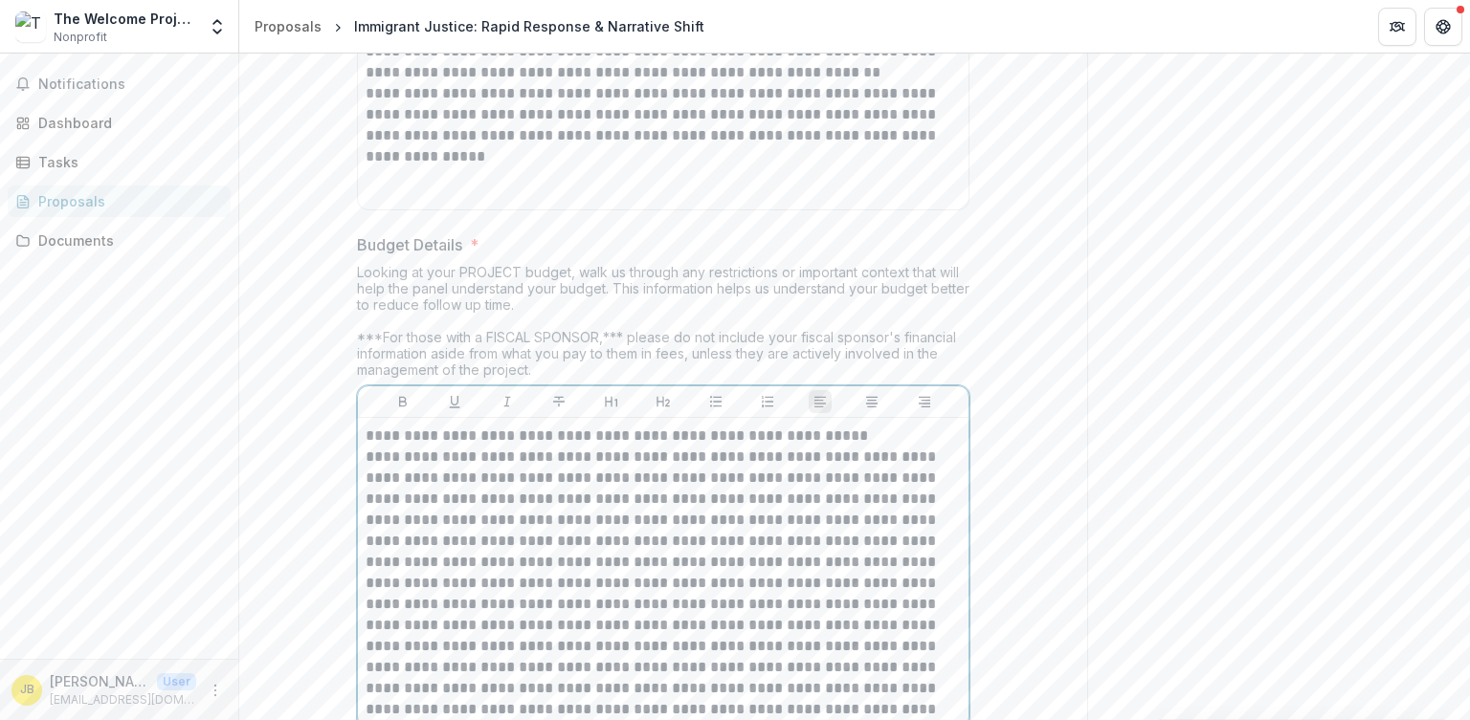
click at [834, 697] on p "**********" at bounding box center [662, 584] width 595 height 274
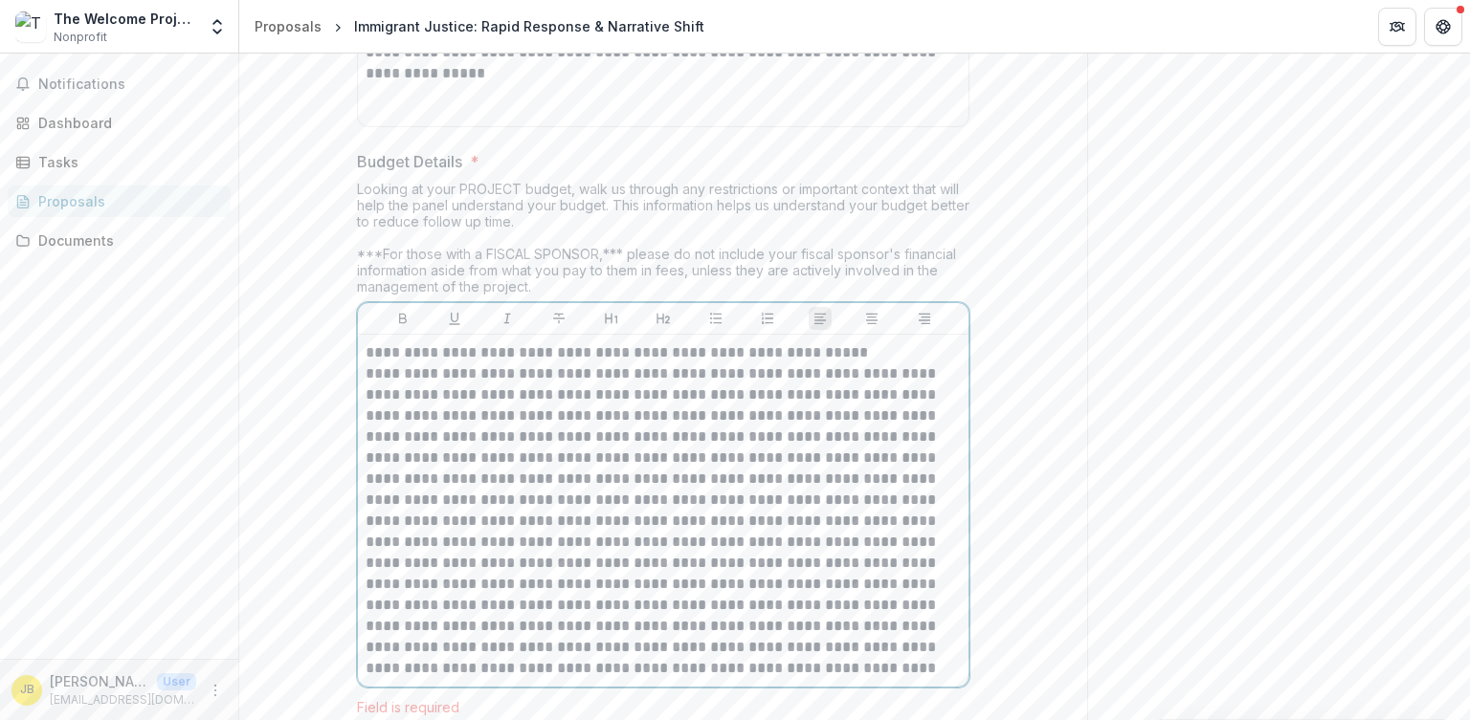
click at [833, 658] on p at bounding box center [662, 522] width 595 height 316
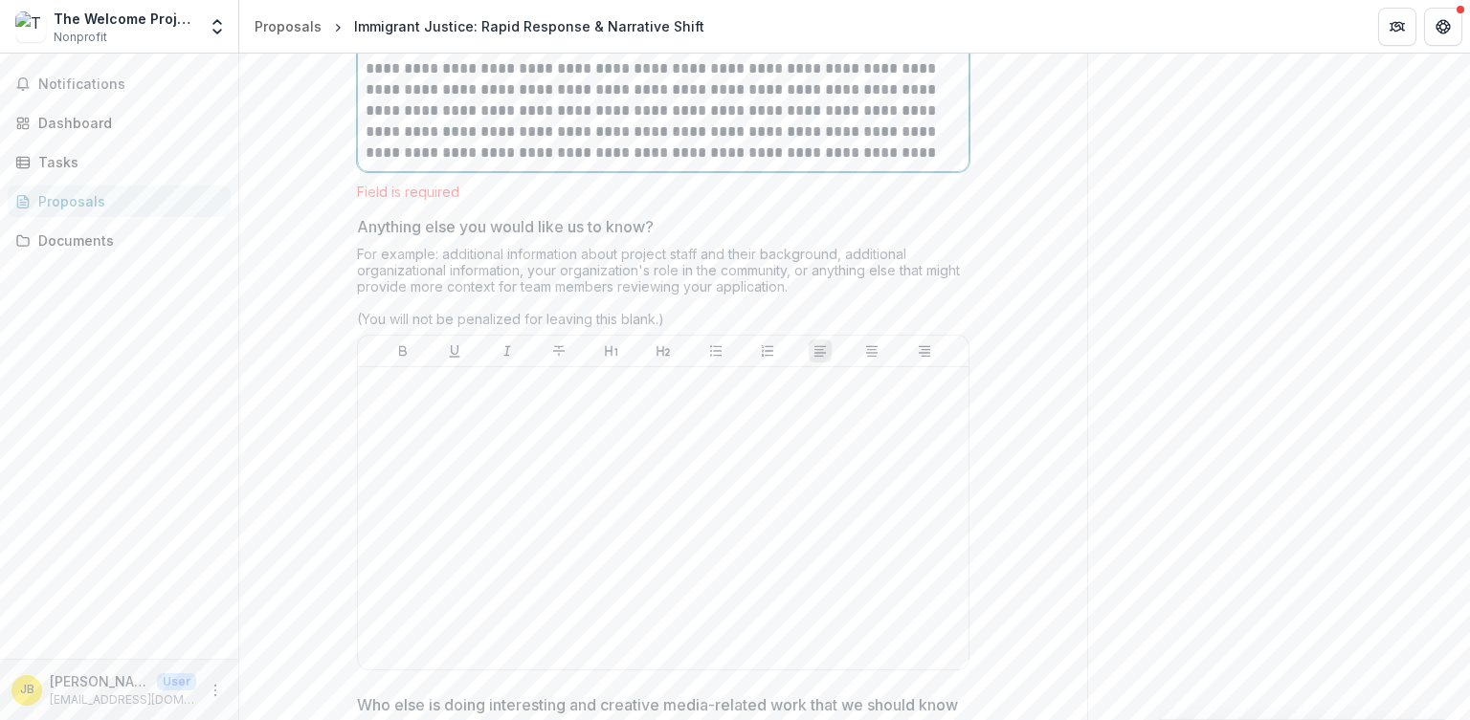
scroll to position [4907, 0]
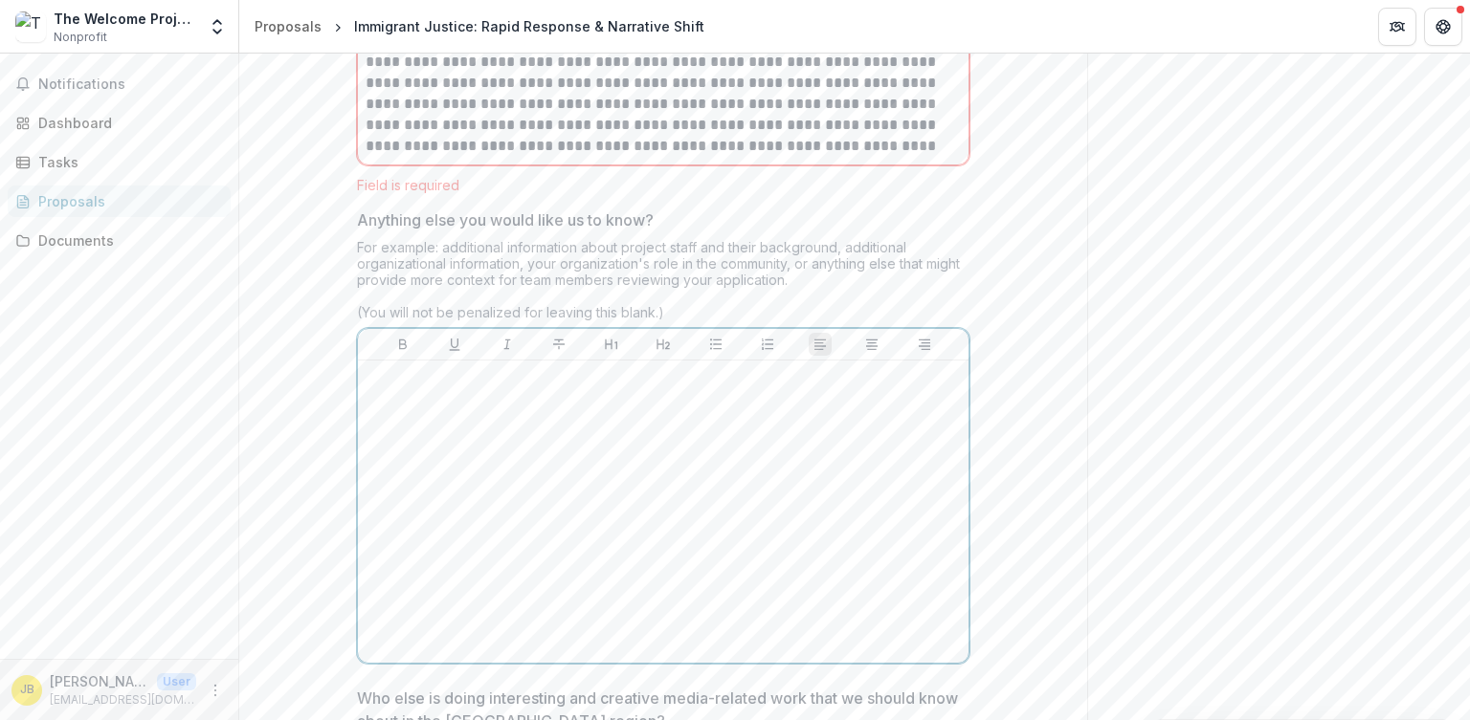
click at [562, 388] on div at bounding box center [662, 511] width 595 height 287
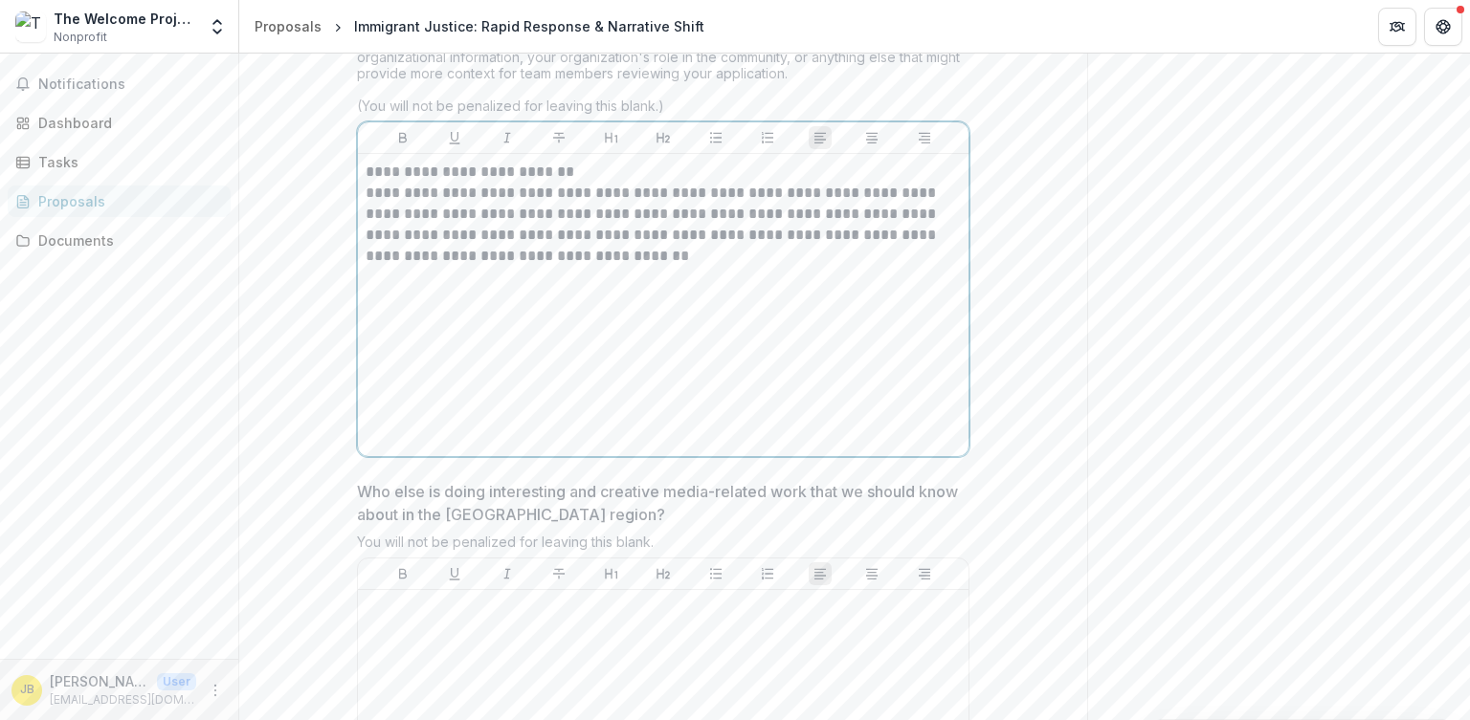
scroll to position [5344, 0]
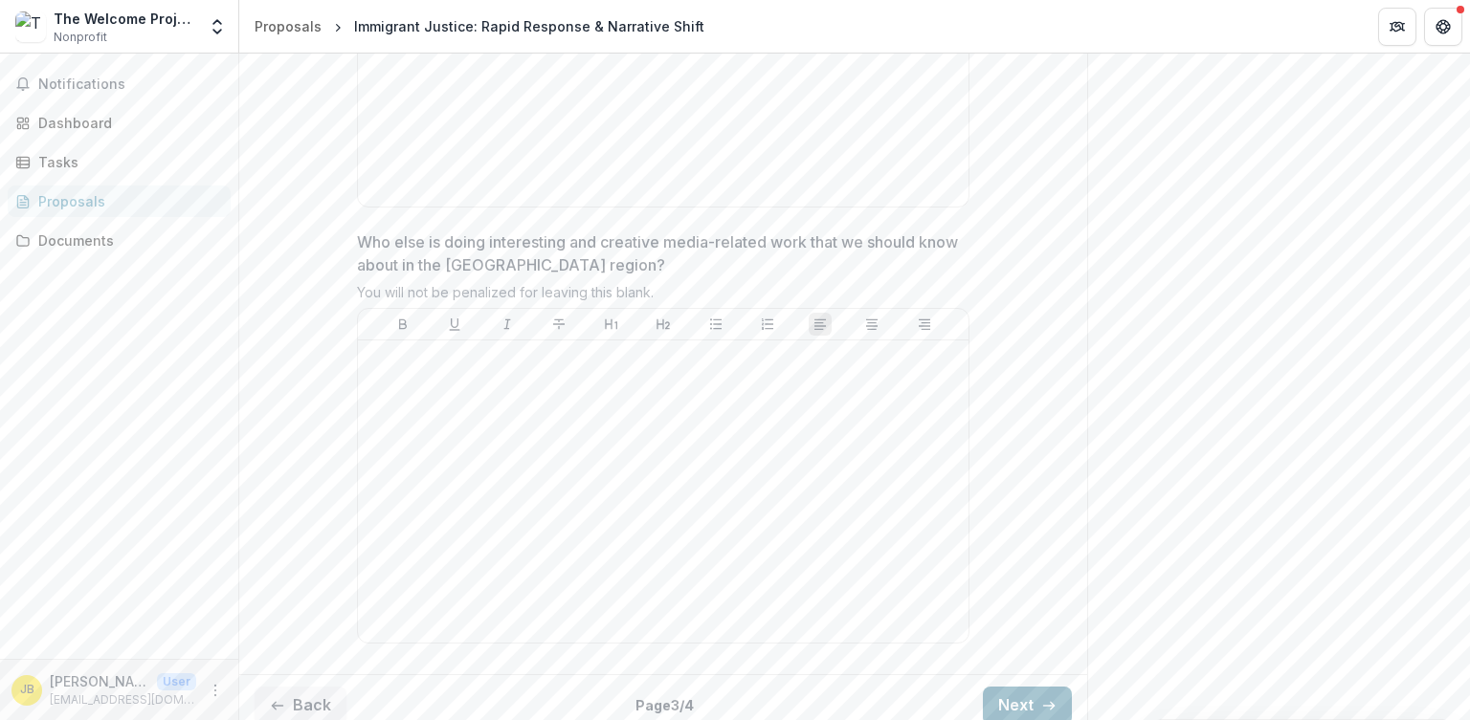
click at [1033, 687] on button "Next" at bounding box center [1027, 706] width 89 height 38
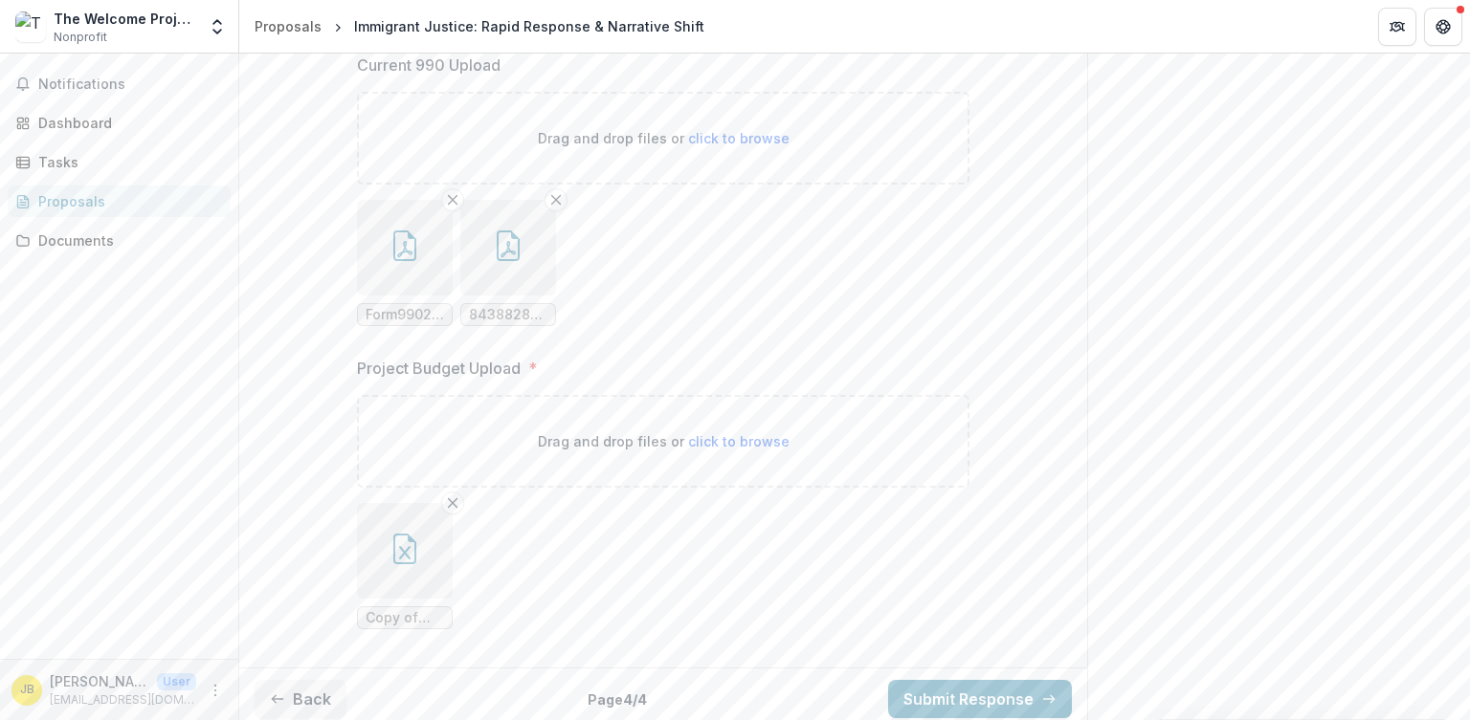
scroll to position [782, 0]
click at [962, 692] on button "Submit Response" at bounding box center [980, 693] width 184 height 38
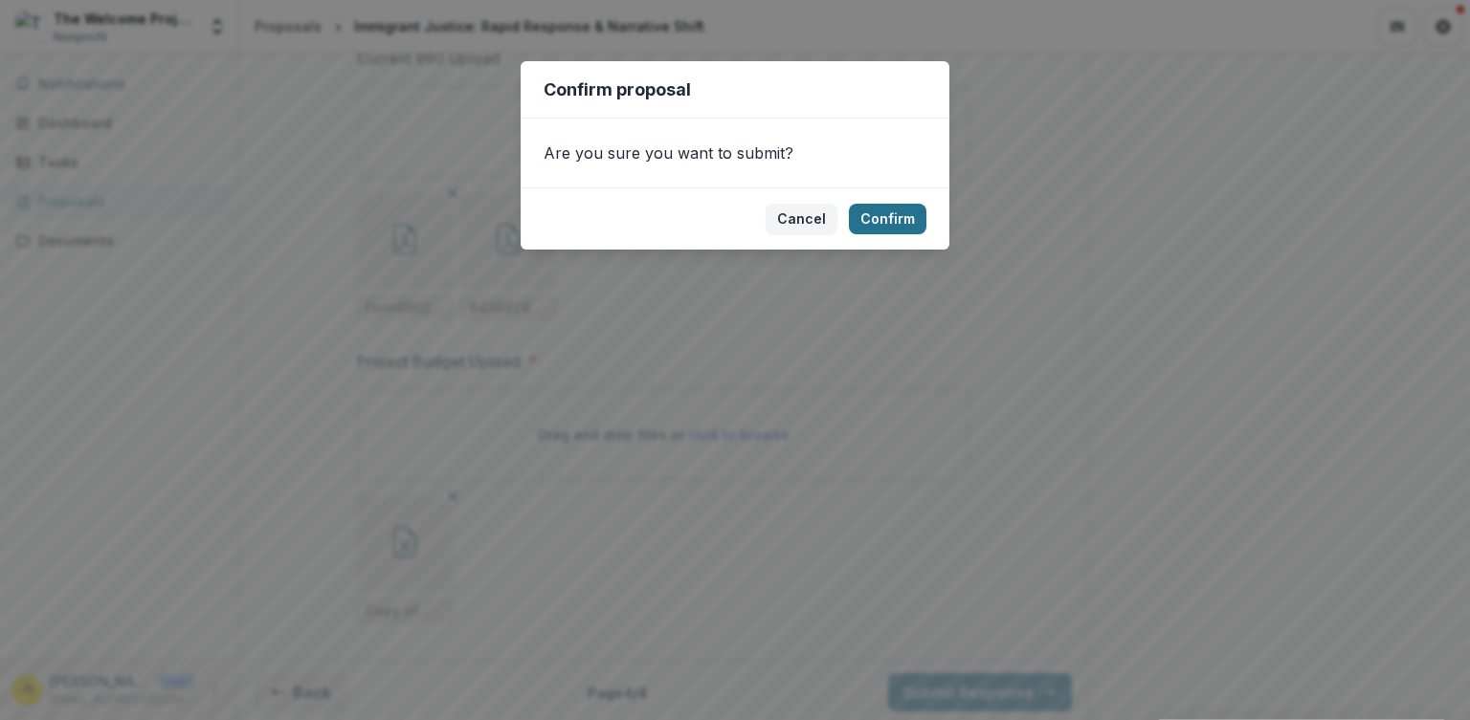
click at [890, 213] on button "Confirm" at bounding box center [888, 219] width 78 height 31
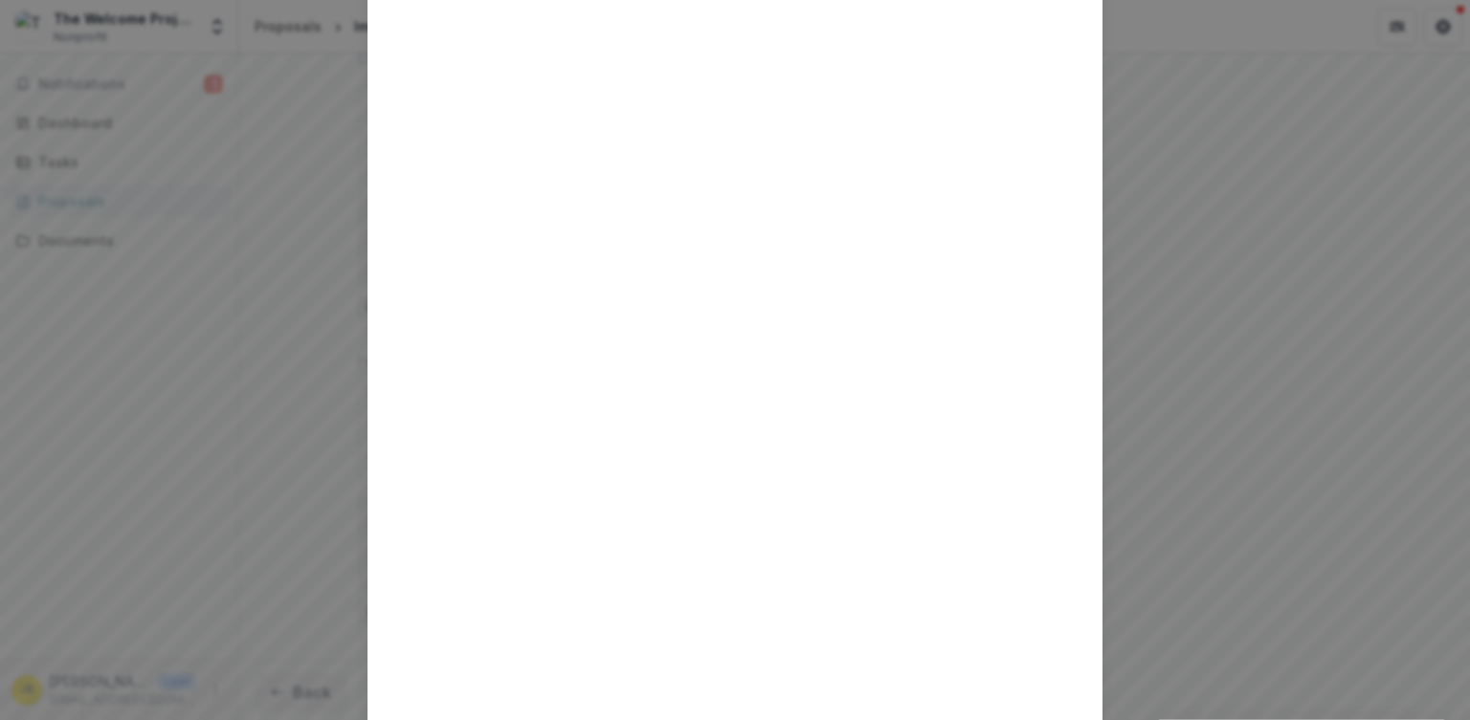
scroll to position [0, 0]
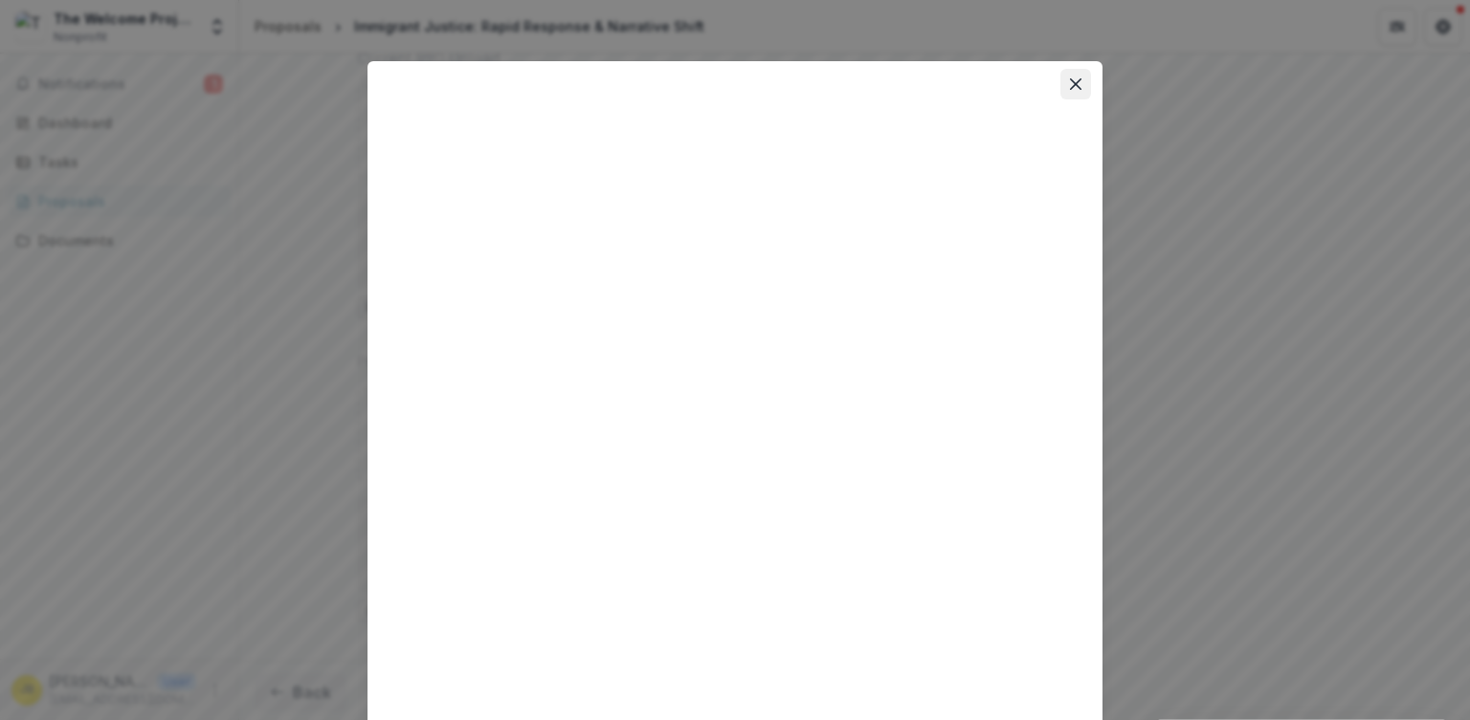
click at [1072, 87] on icon "Close" at bounding box center [1075, 83] width 11 height 11
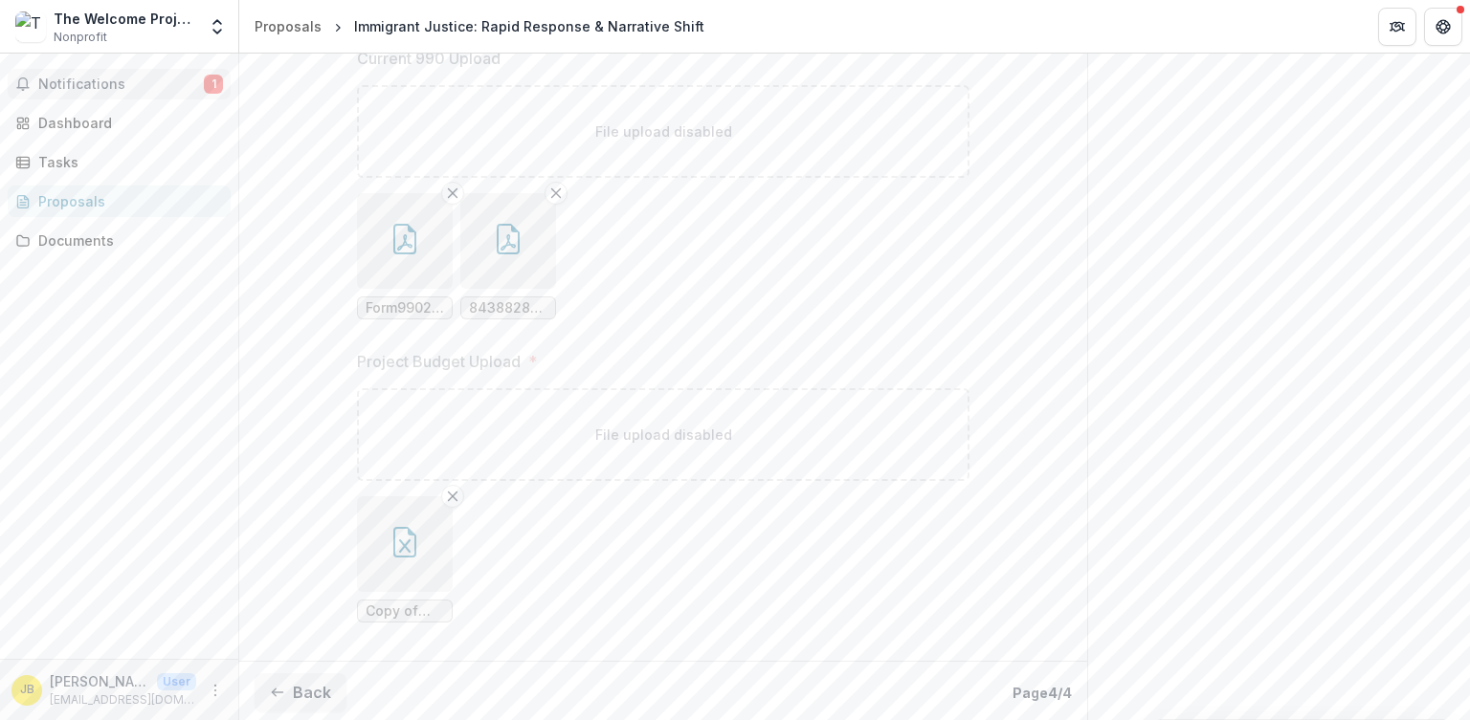
click at [137, 93] on button "Notifications 1" at bounding box center [119, 84] width 223 height 31
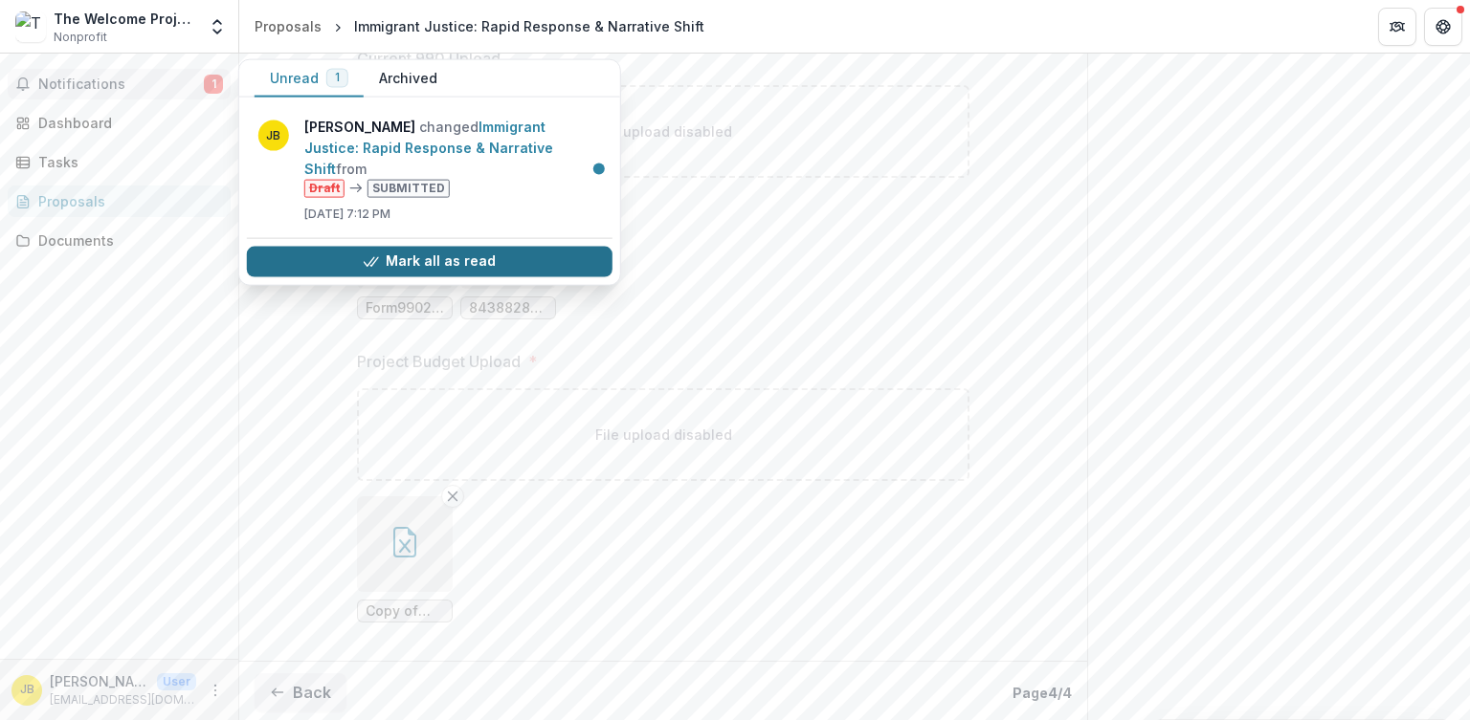
click at [324, 246] on button "Mark all as read" at bounding box center [429, 261] width 365 height 31
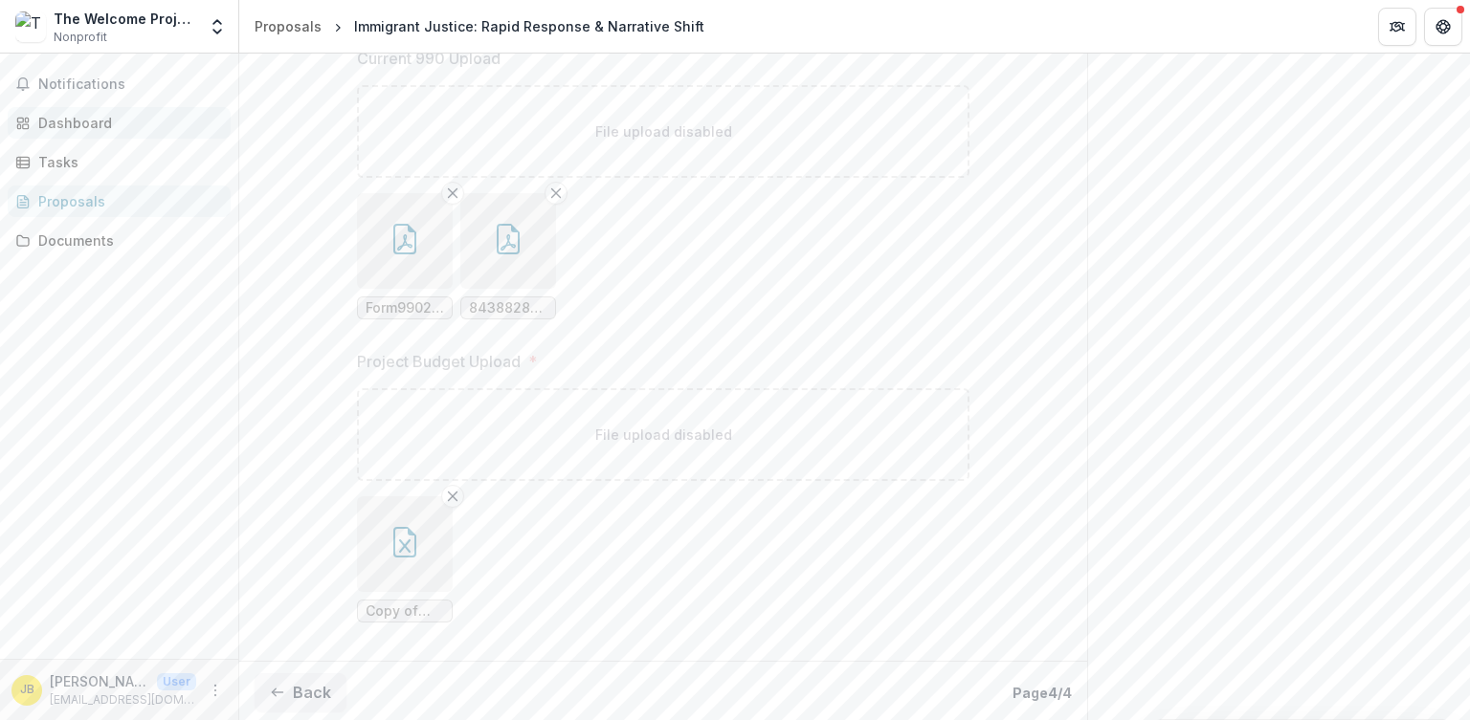
click at [90, 126] on div "Dashboard" at bounding box center [126, 123] width 177 height 20
